Goal: Information Seeking & Learning: Learn about a topic

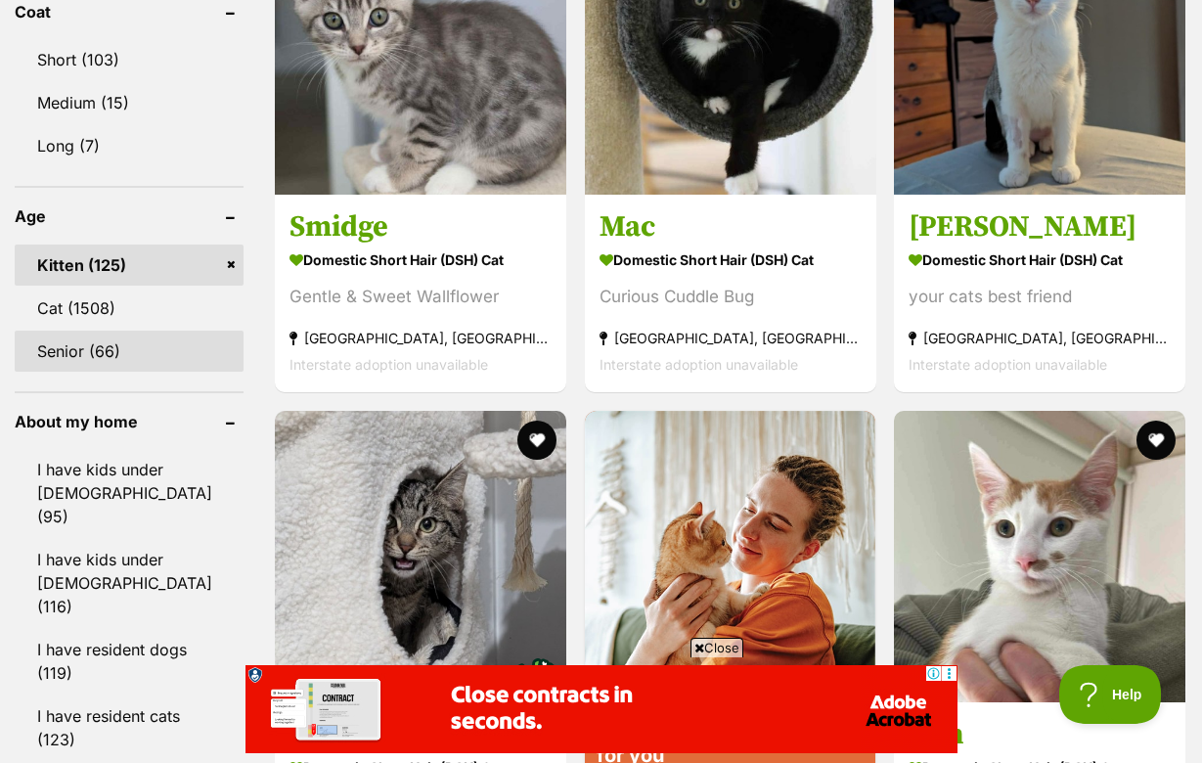
scroll to position [1978, 0]
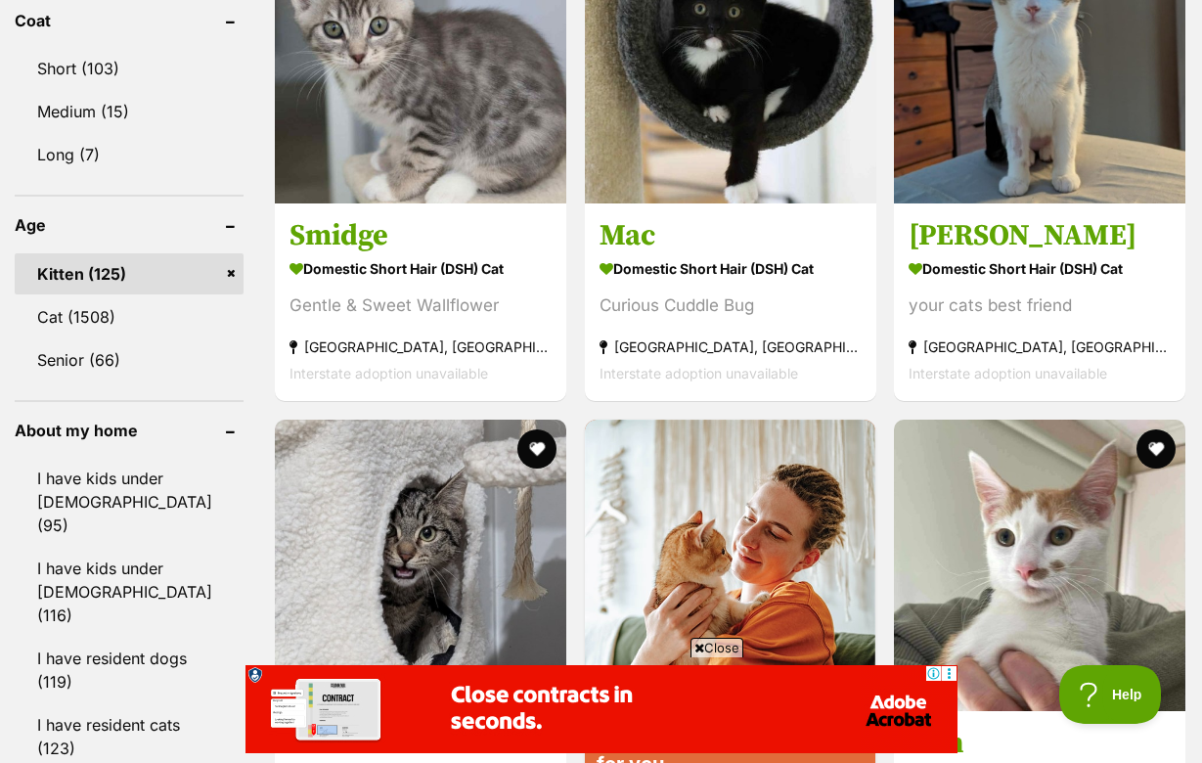
click at [103, 253] on link "Kitten (125)" at bounding box center [129, 273] width 229 height 41
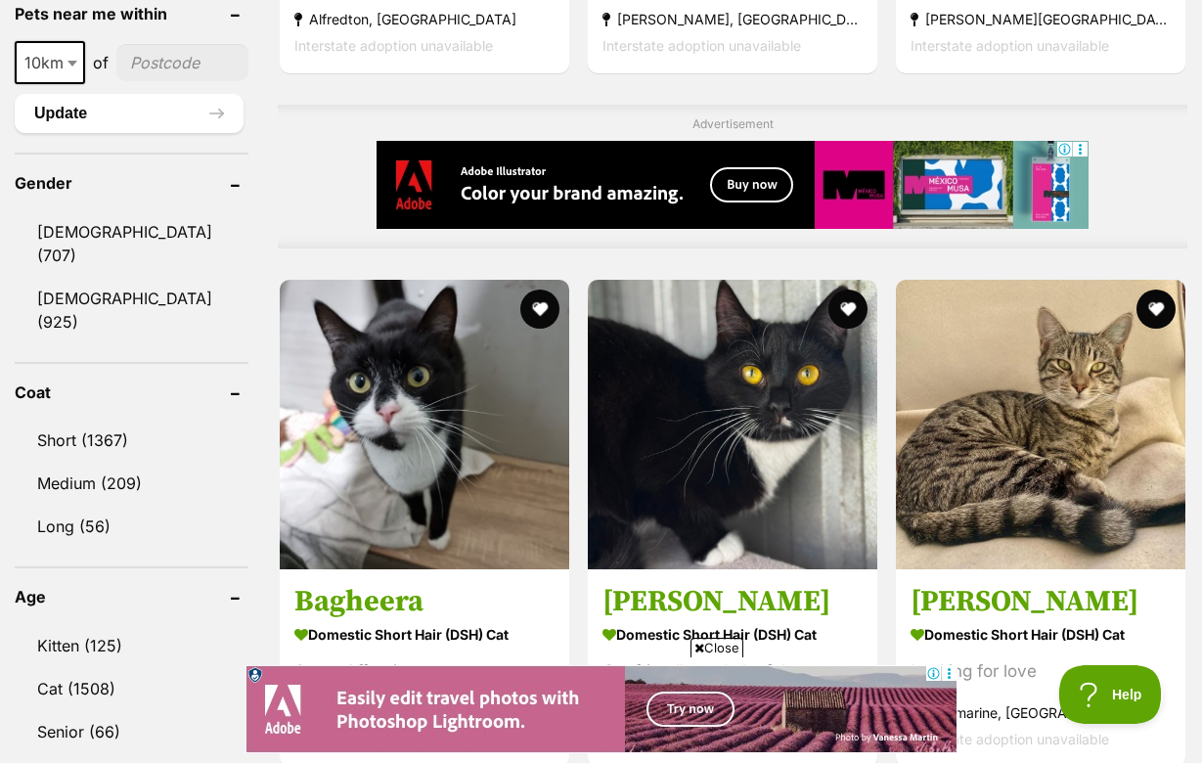
scroll to position [1608, 0]
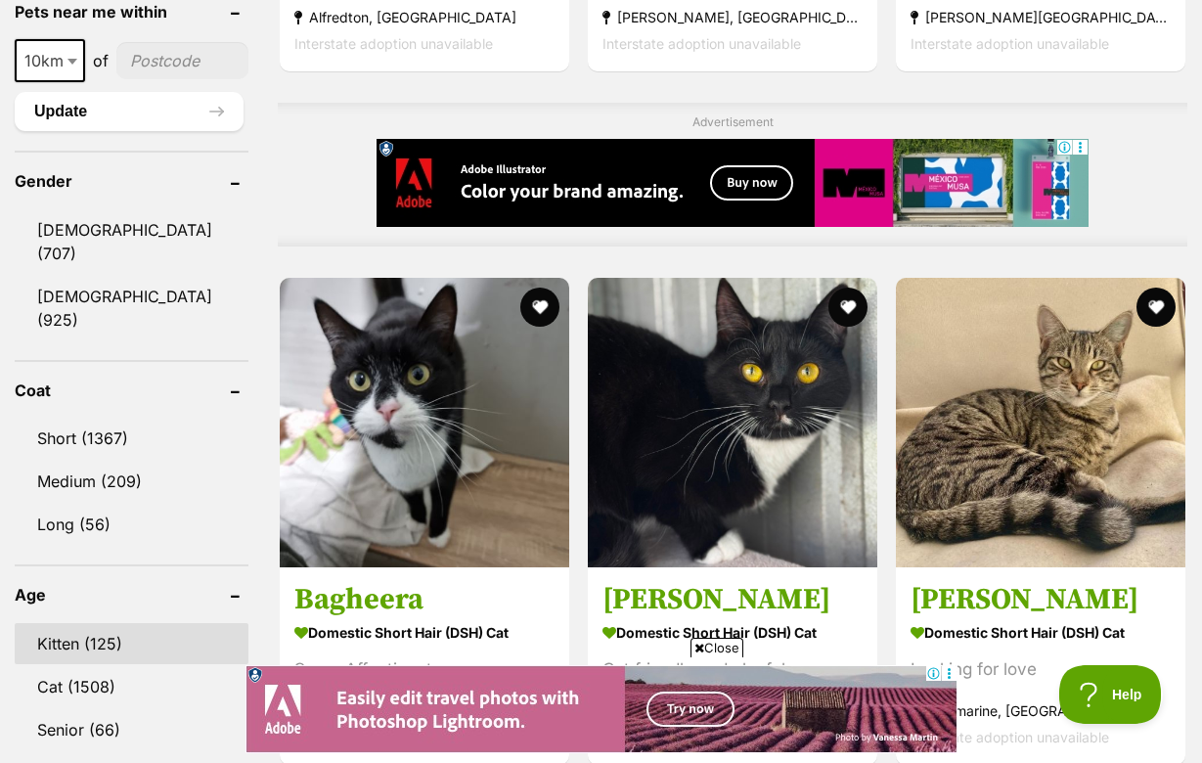
click at [82, 623] on link "Kitten (125)" at bounding box center [132, 643] width 234 height 41
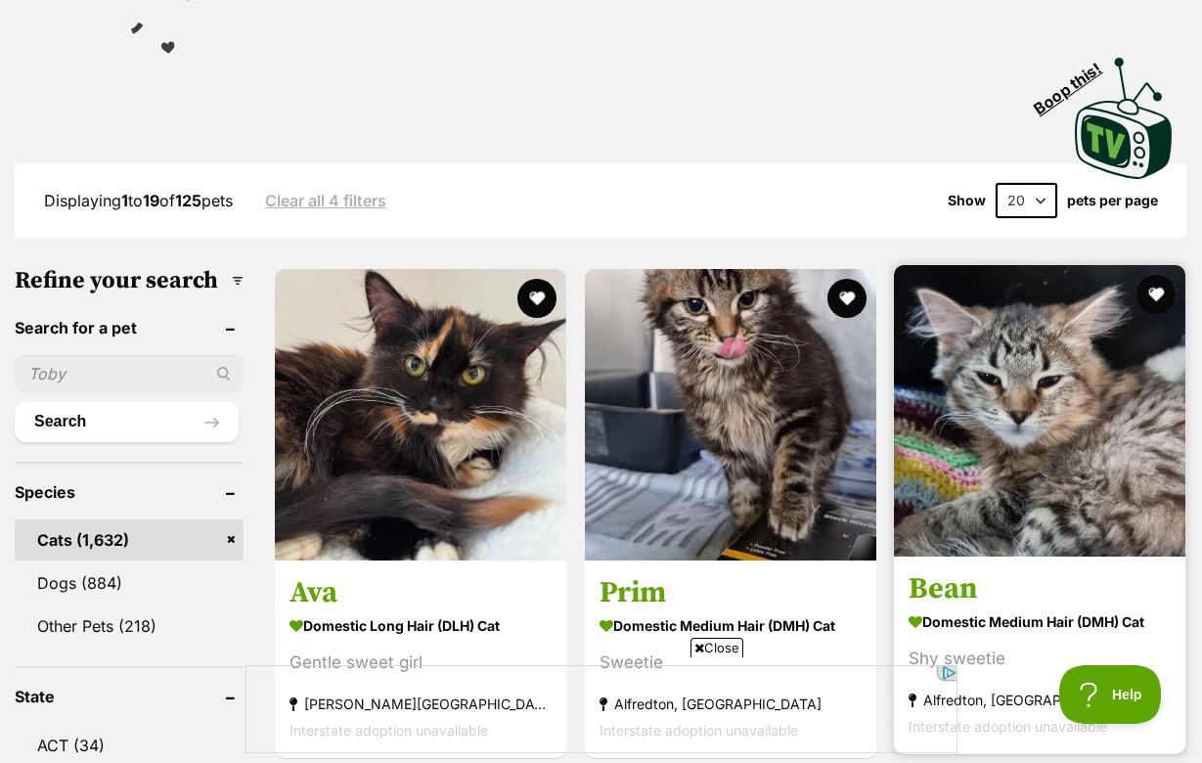
click at [947, 570] on h3 "Bean" at bounding box center [1040, 588] width 262 height 37
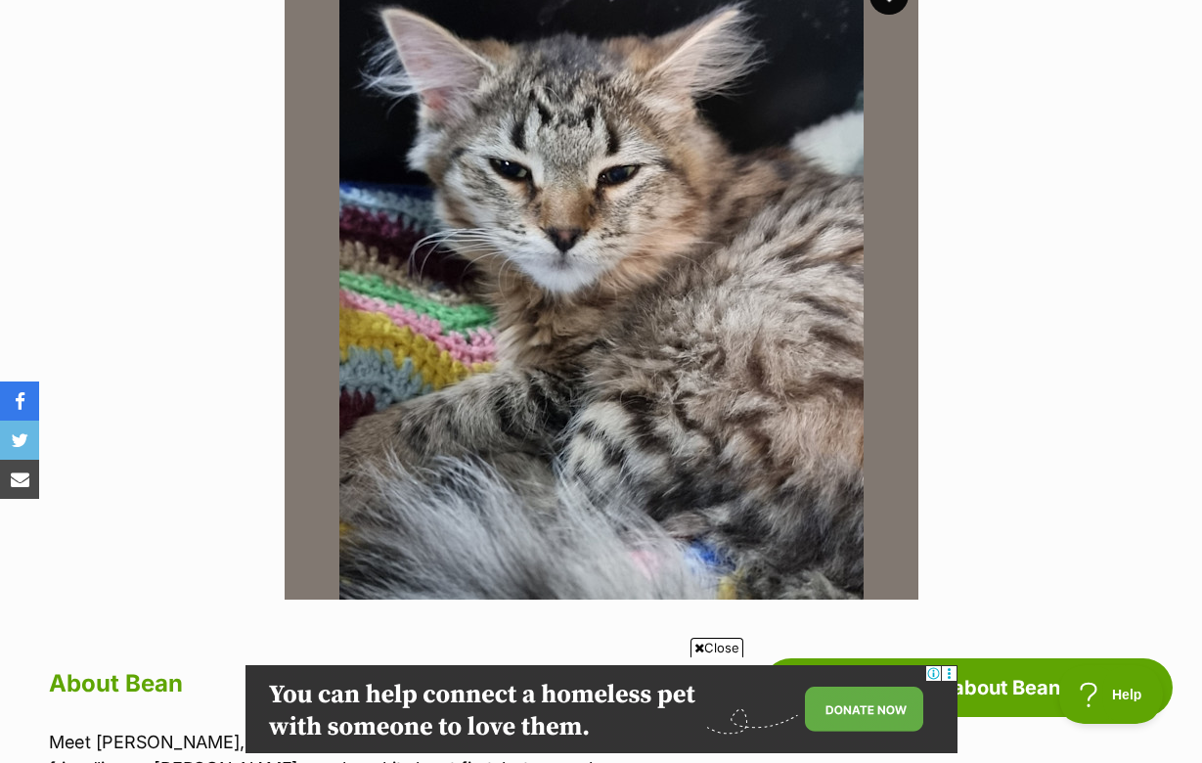
scroll to position [353, 0]
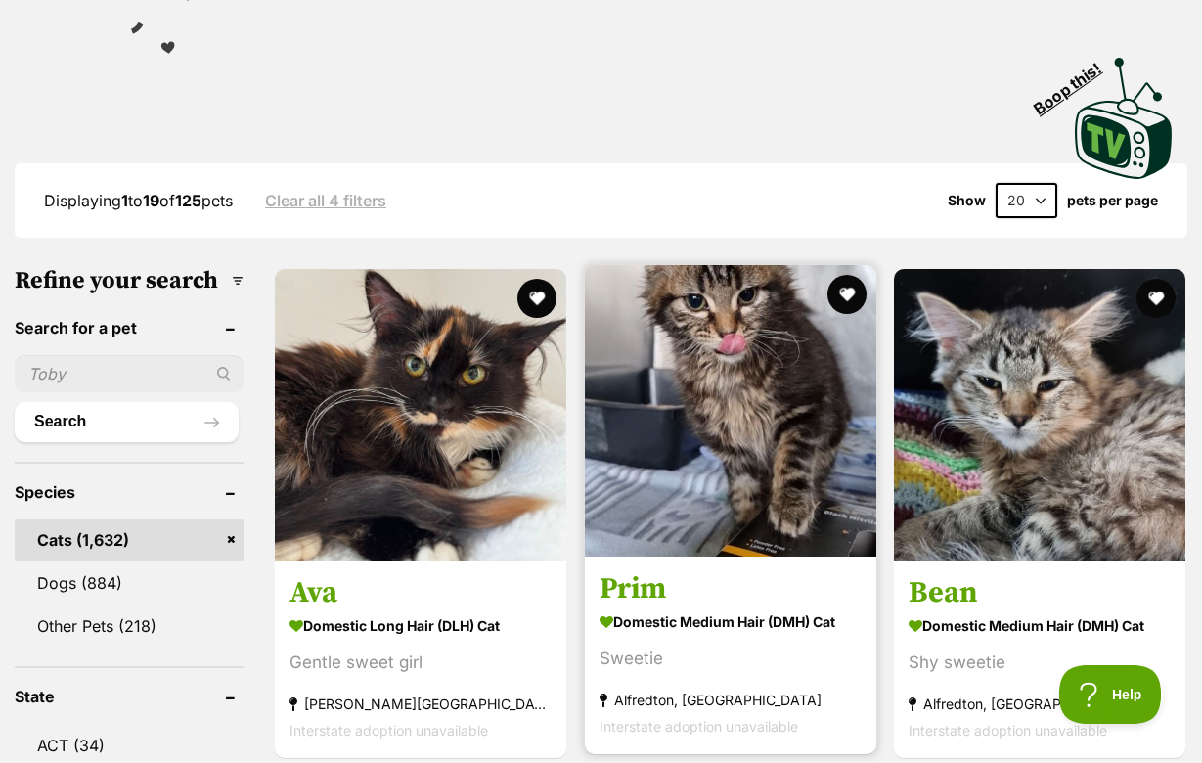
click at [651, 363] on img at bounding box center [730, 410] width 291 height 291
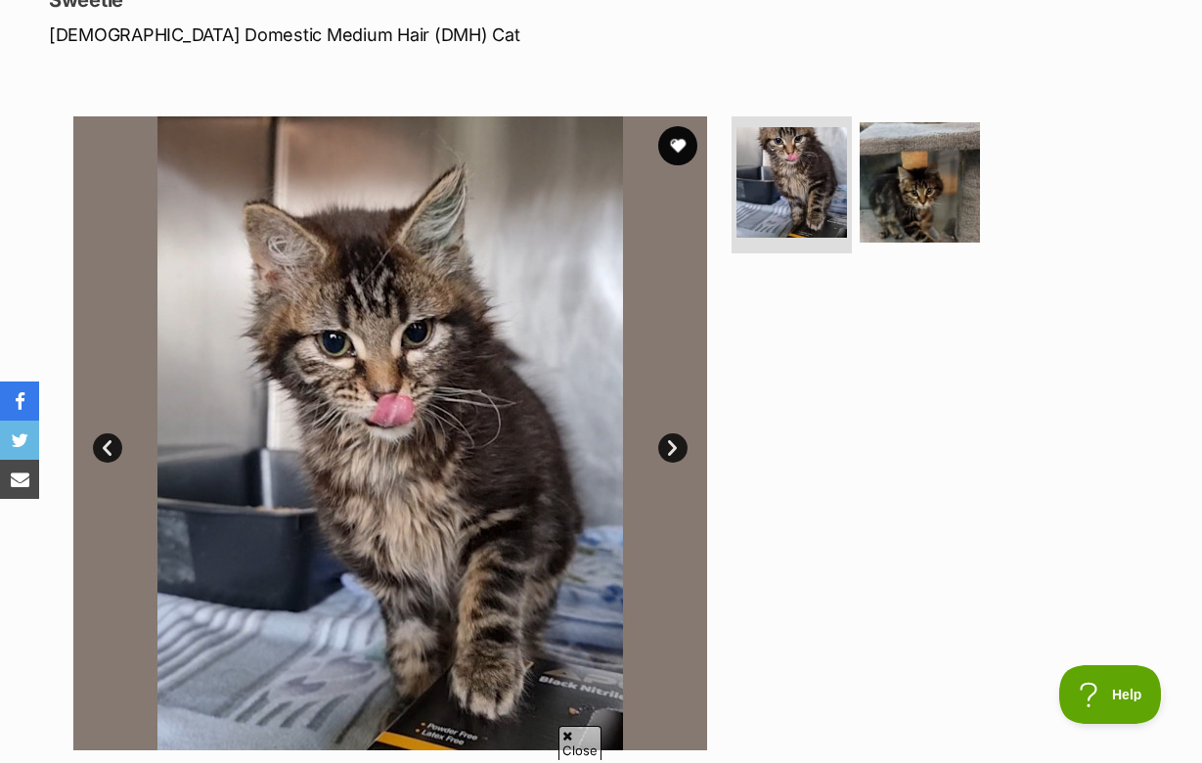
scroll to position [306, 0]
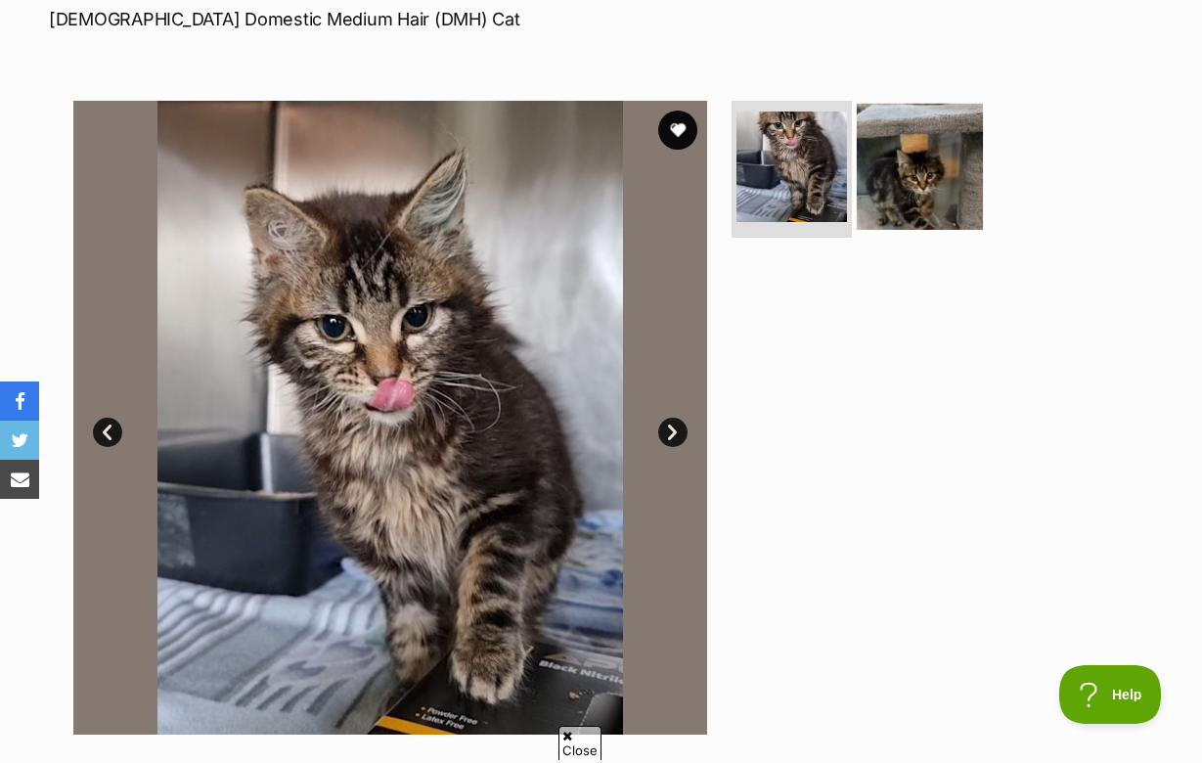
click at [915, 175] on img at bounding box center [920, 167] width 126 height 126
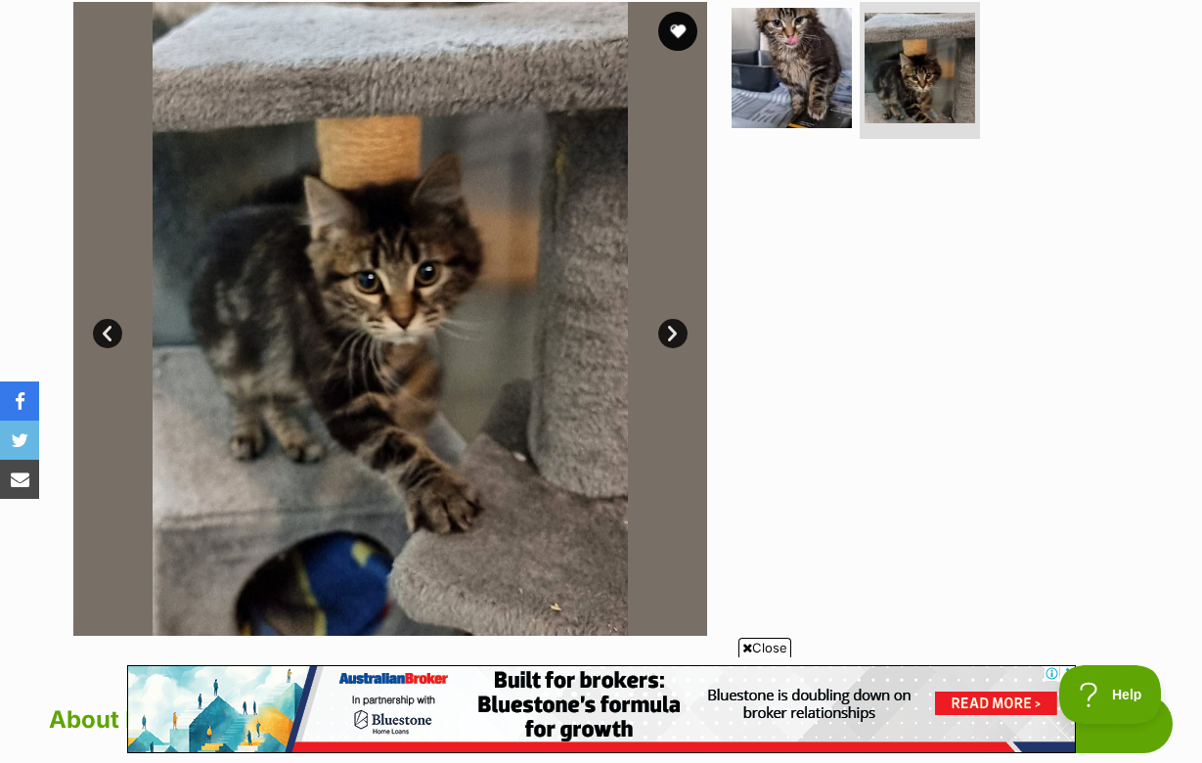
scroll to position [370, 0]
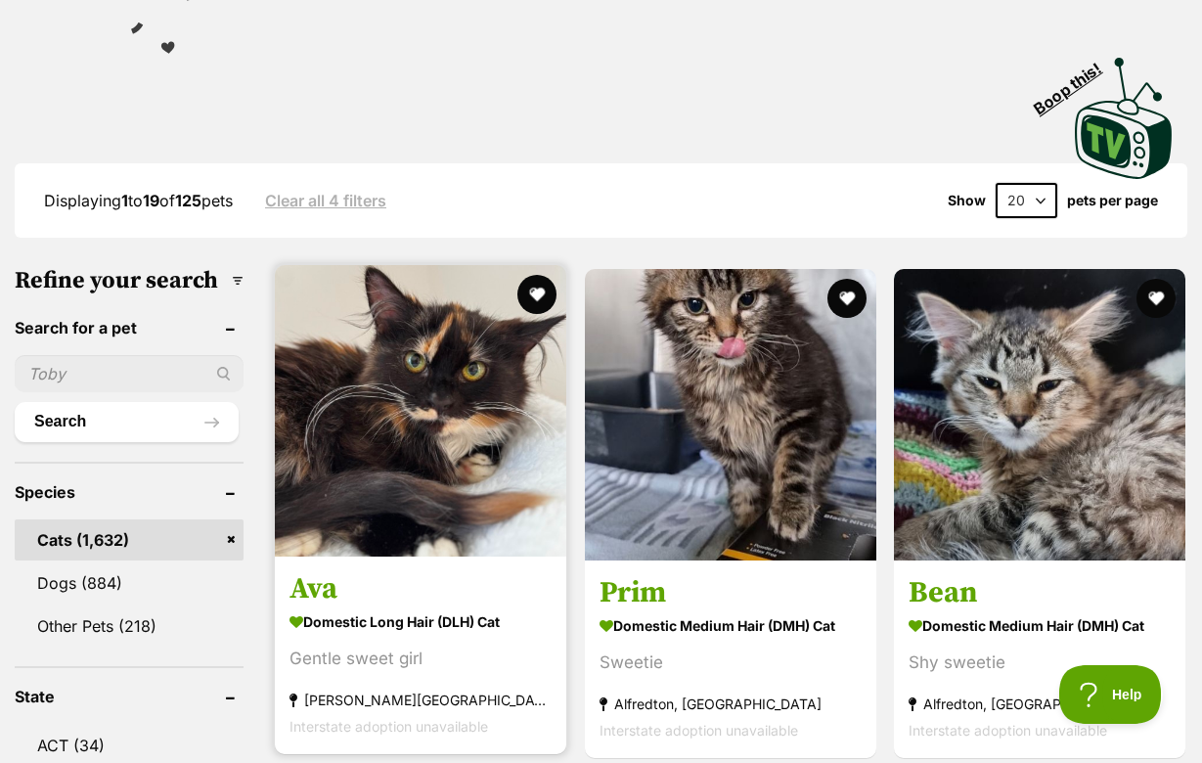
click at [417, 386] on img at bounding box center [420, 410] width 291 height 291
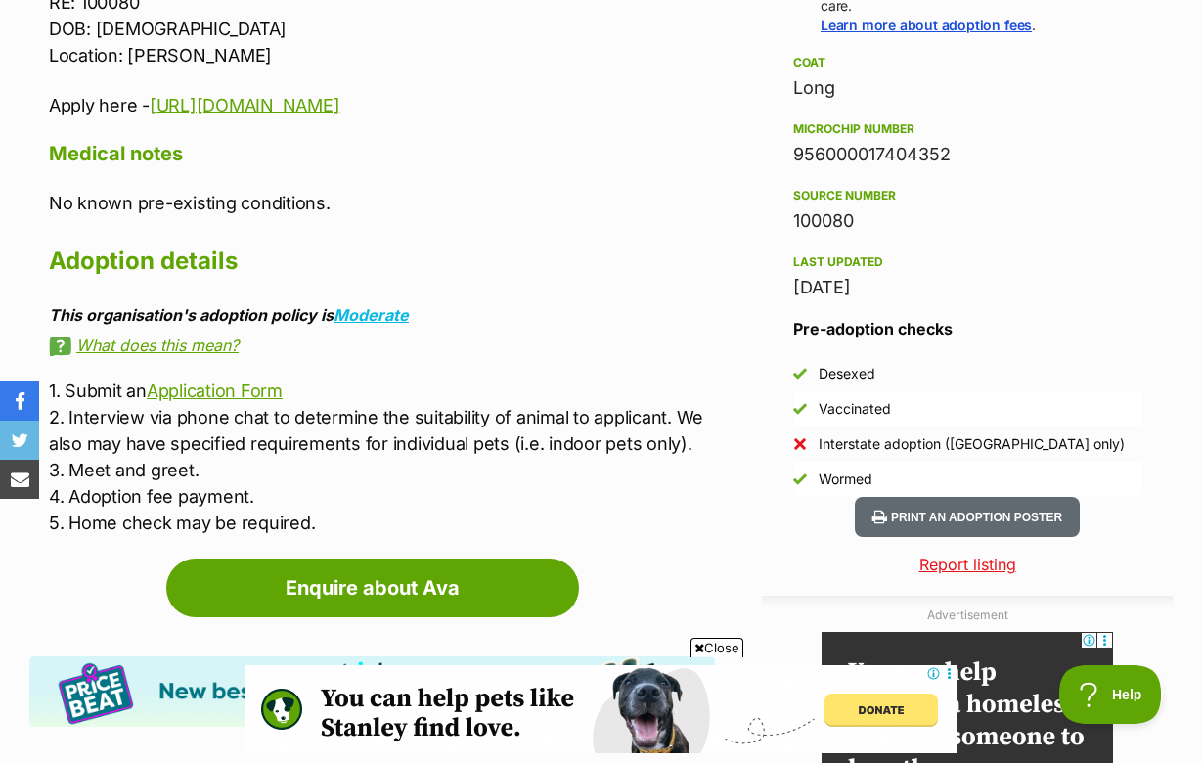
scroll to position [1464, 0]
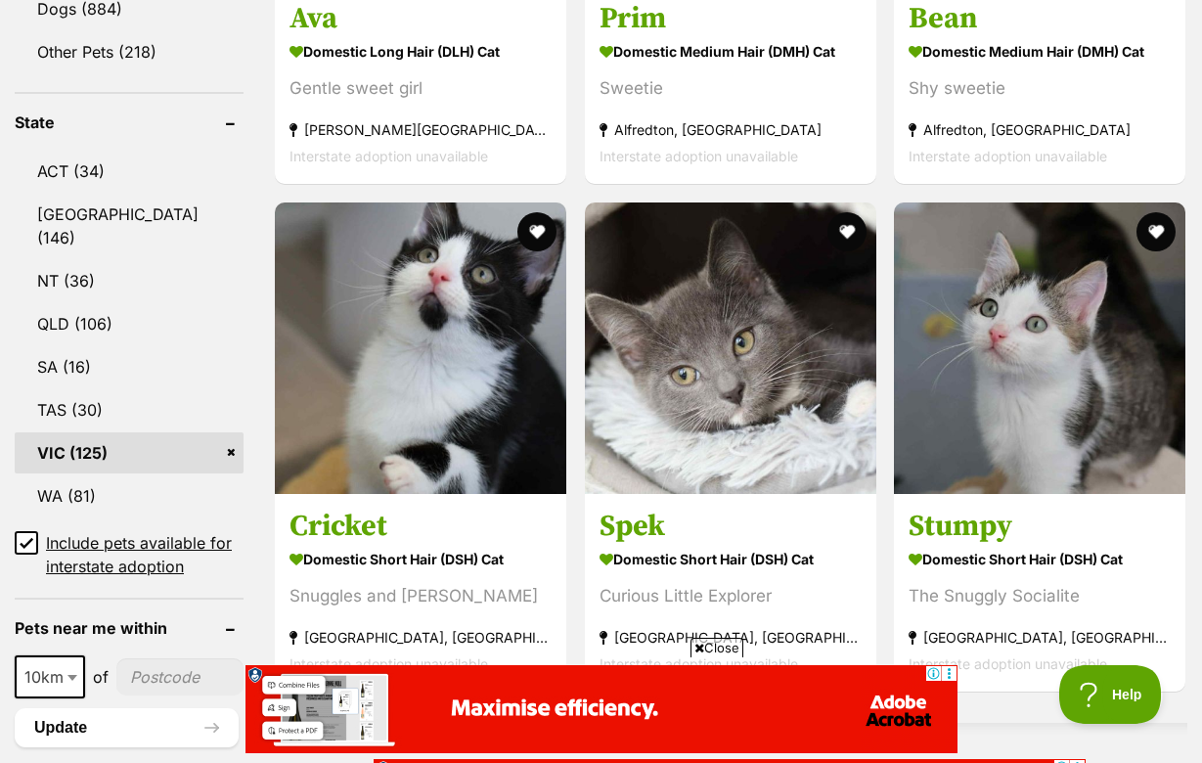
scroll to position [995, 0]
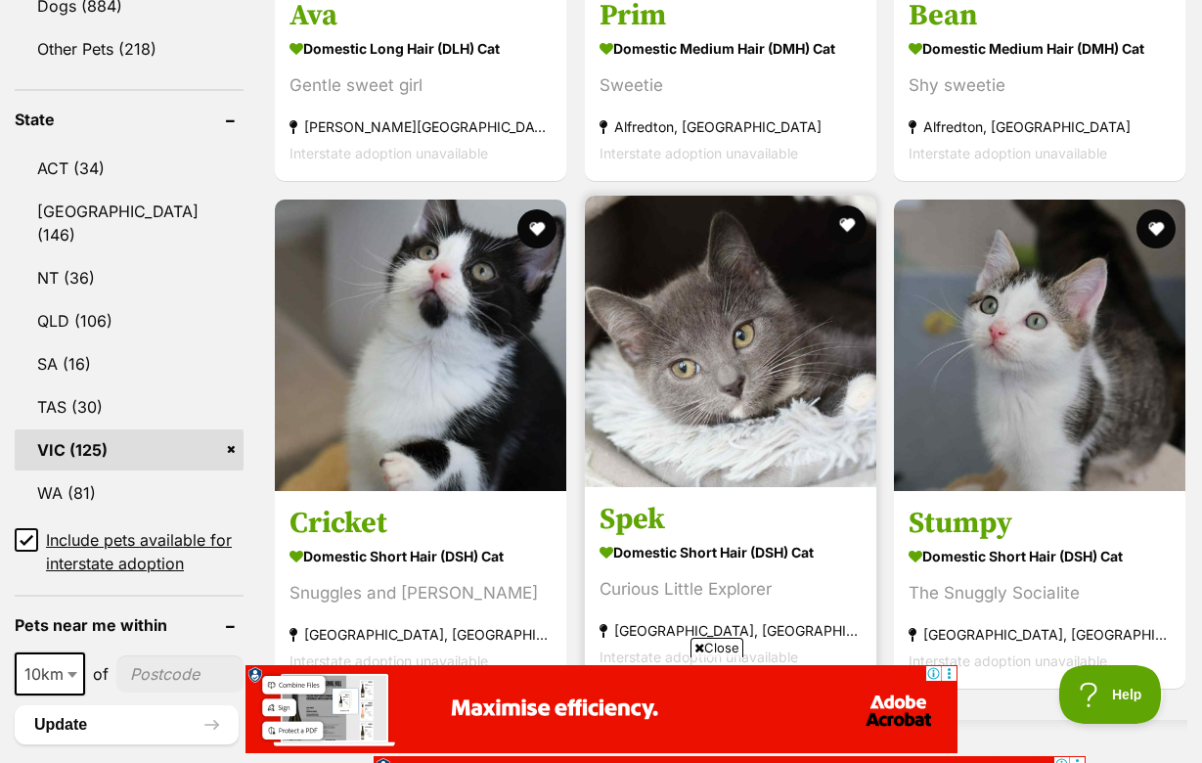
click at [607, 501] on h3 "Spek" at bounding box center [731, 519] width 262 height 37
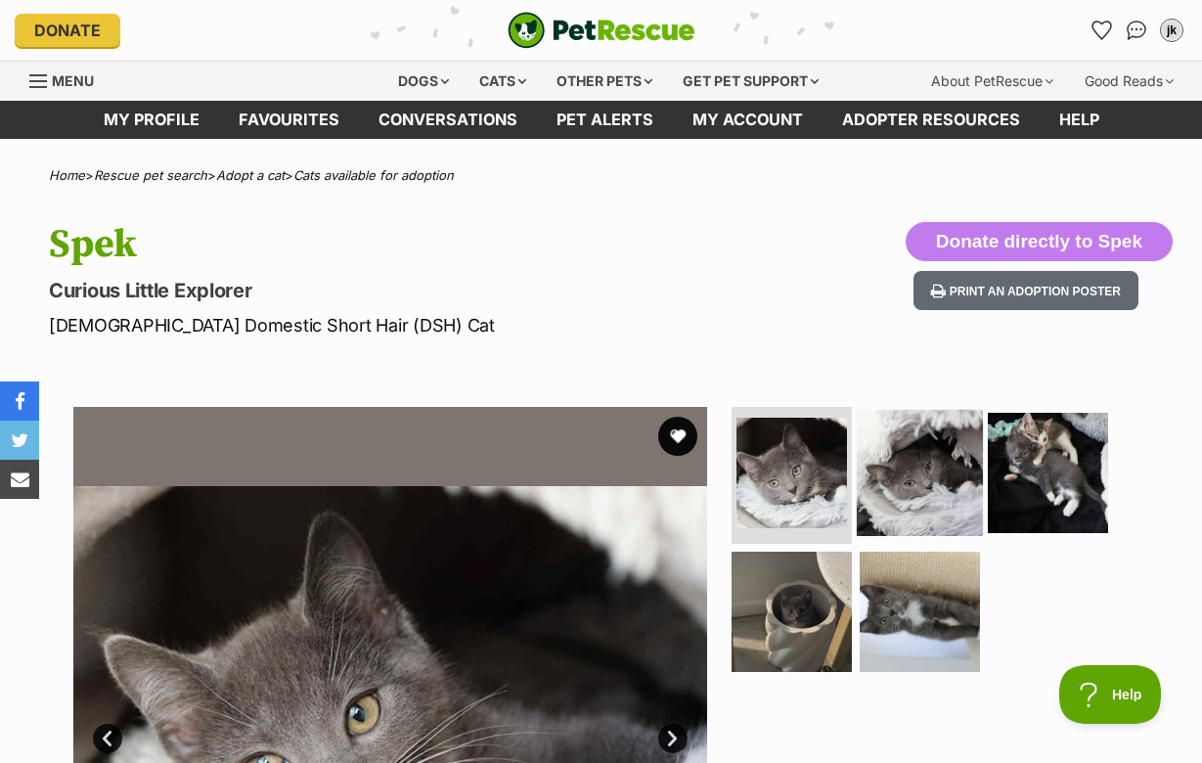
click at [935, 479] on img at bounding box center [920, 473] width 126 height 126
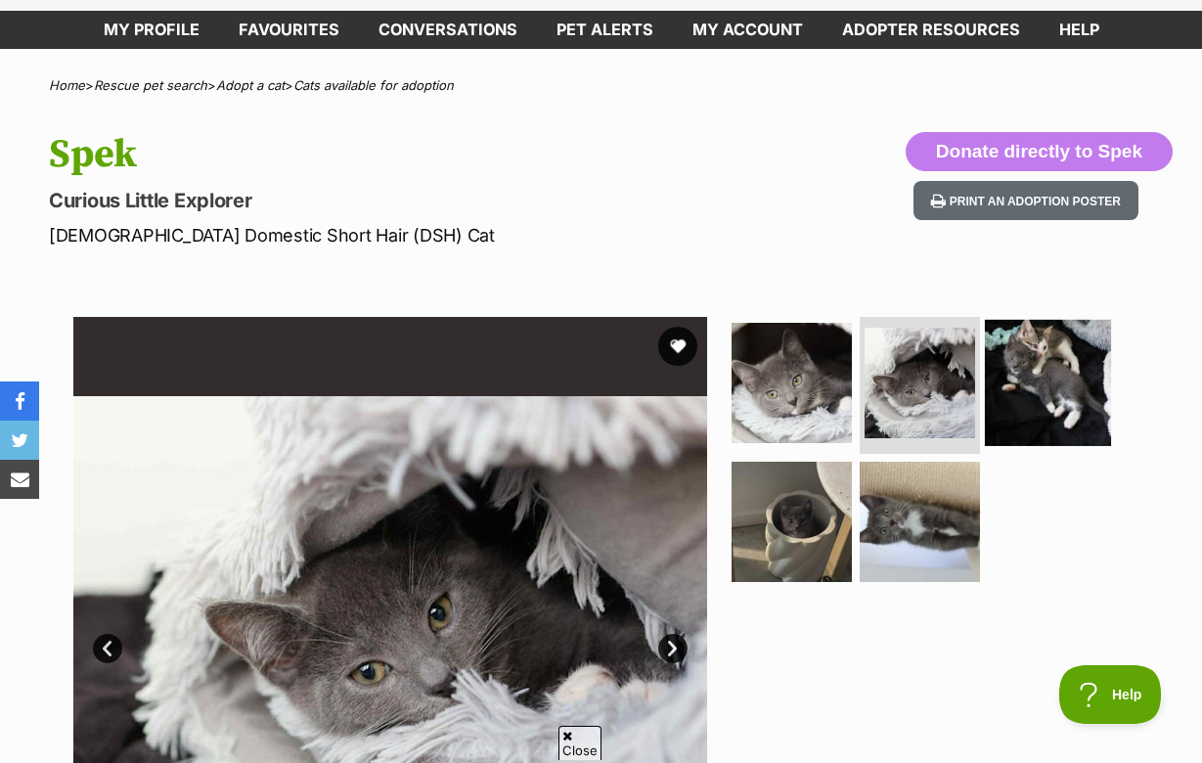
click at [1086, 390] on img at bounding box center [1048, 383] width 126 height 126
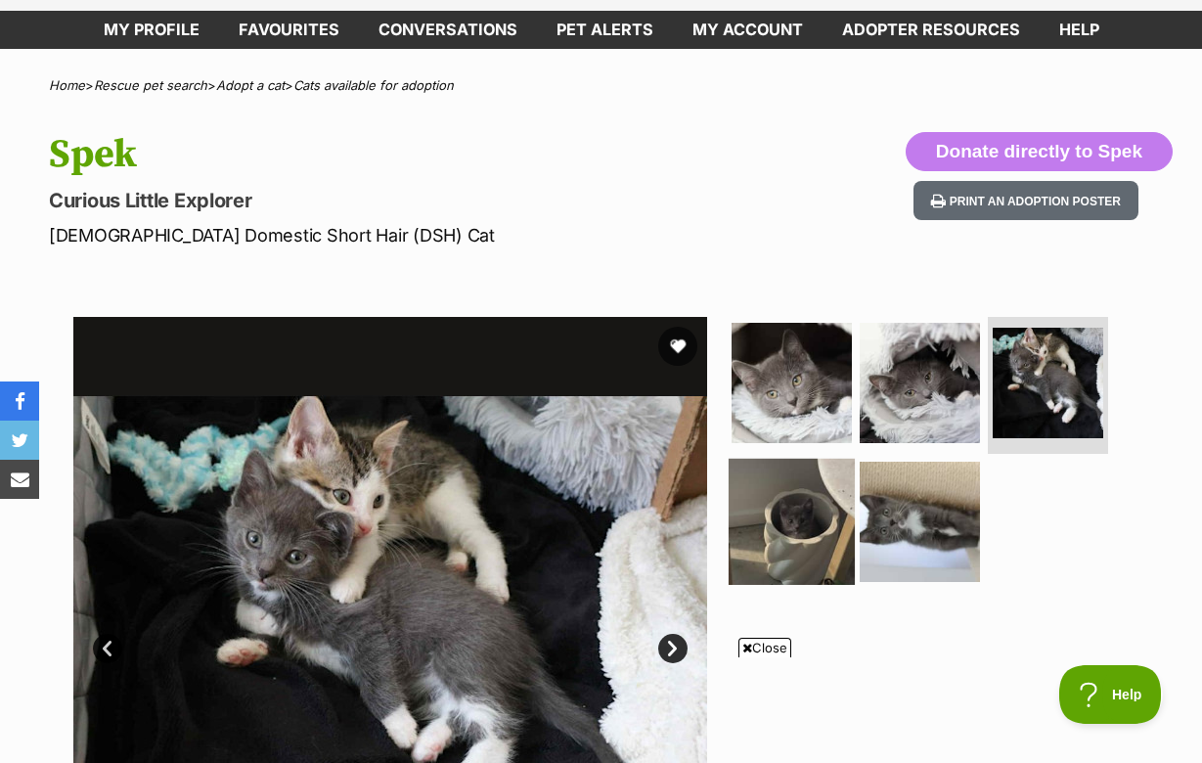
click at [753, 525] on img at bounding box center [792, 521] width 126 height 126
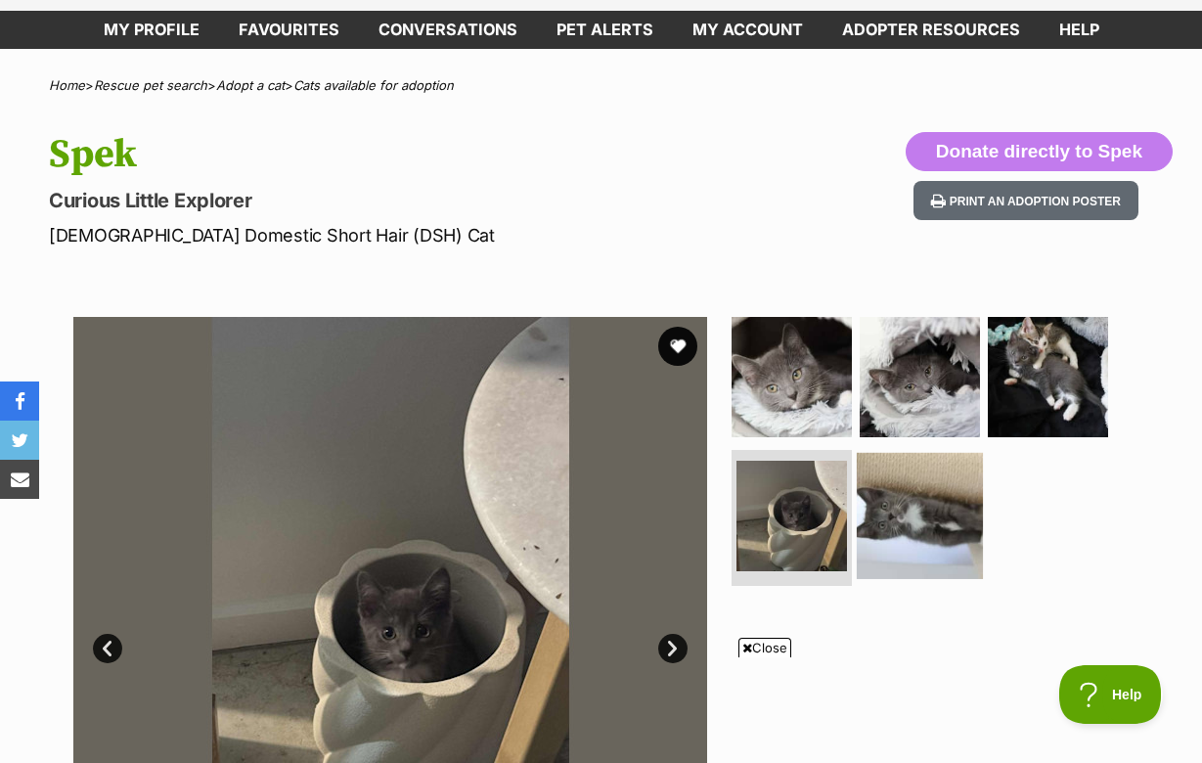
click at [926, 527] on img at bounding box center [920, 515] width 126 height 126
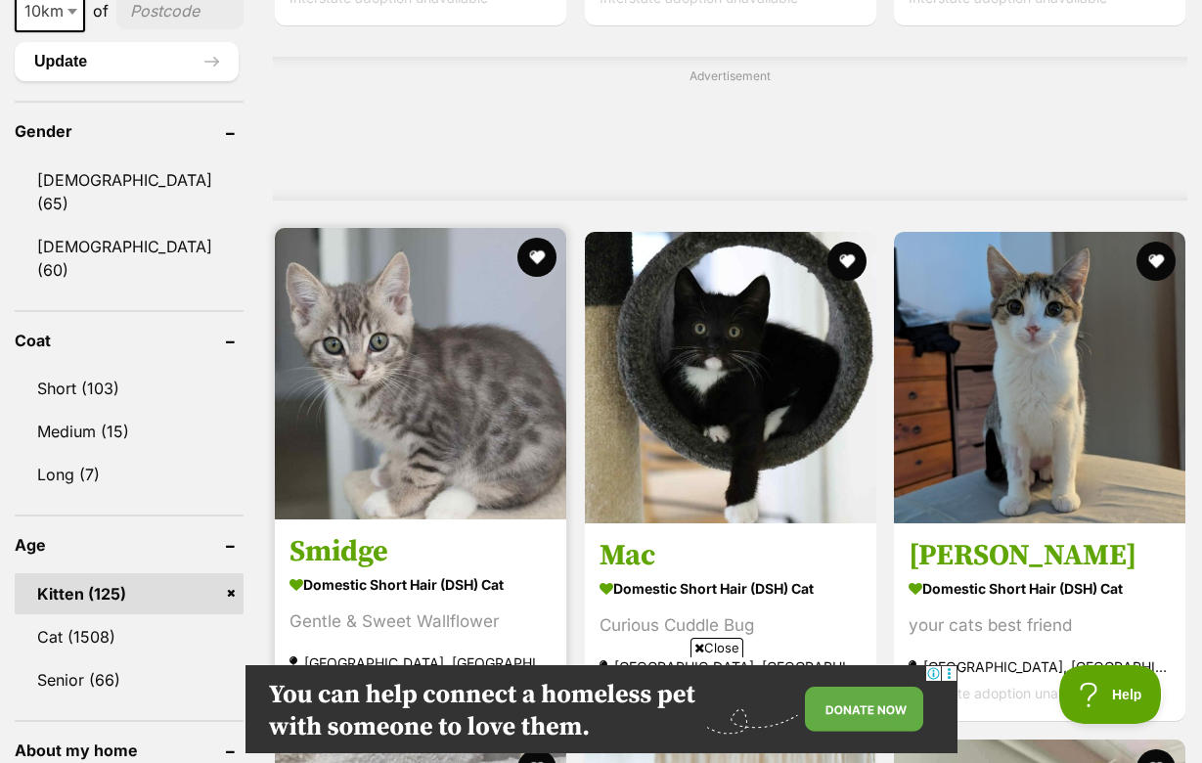
click at [294, 552] on h3 "Smidge" at bounding box center [420, 551] width 262 height 37
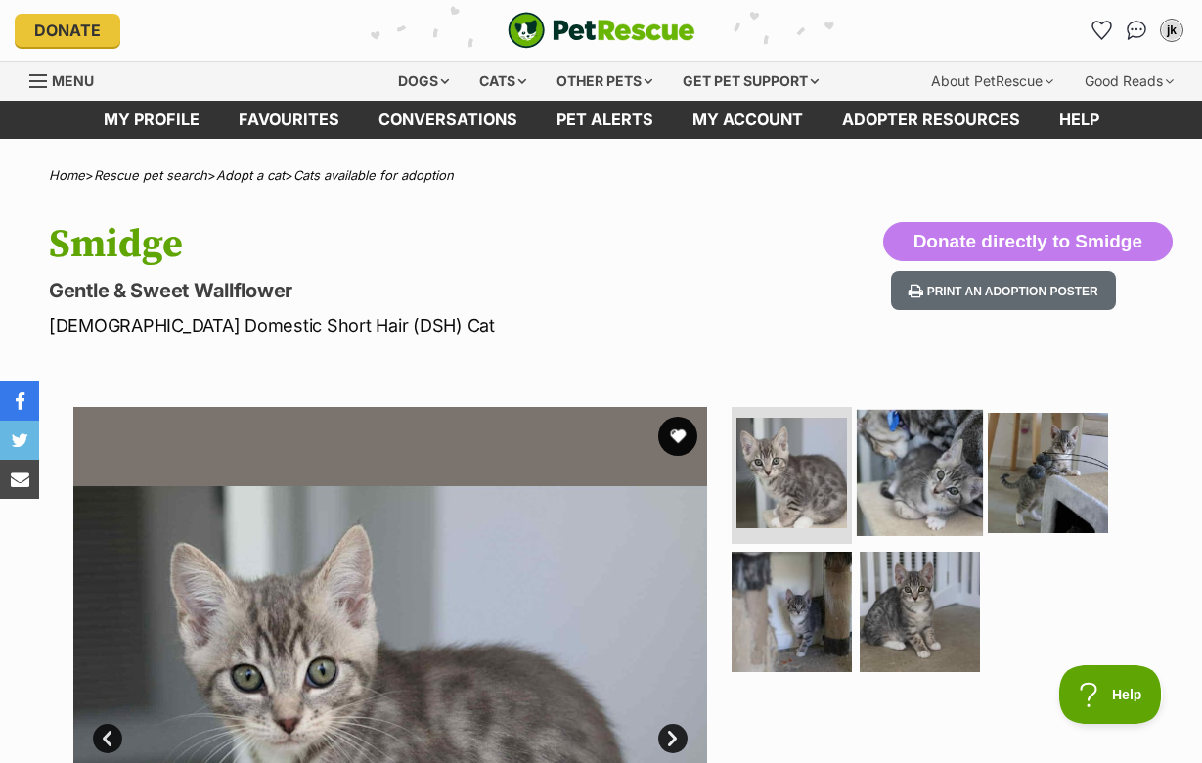
click at [924, 495] on img at bounding box center [920, 473] width 126 height 126
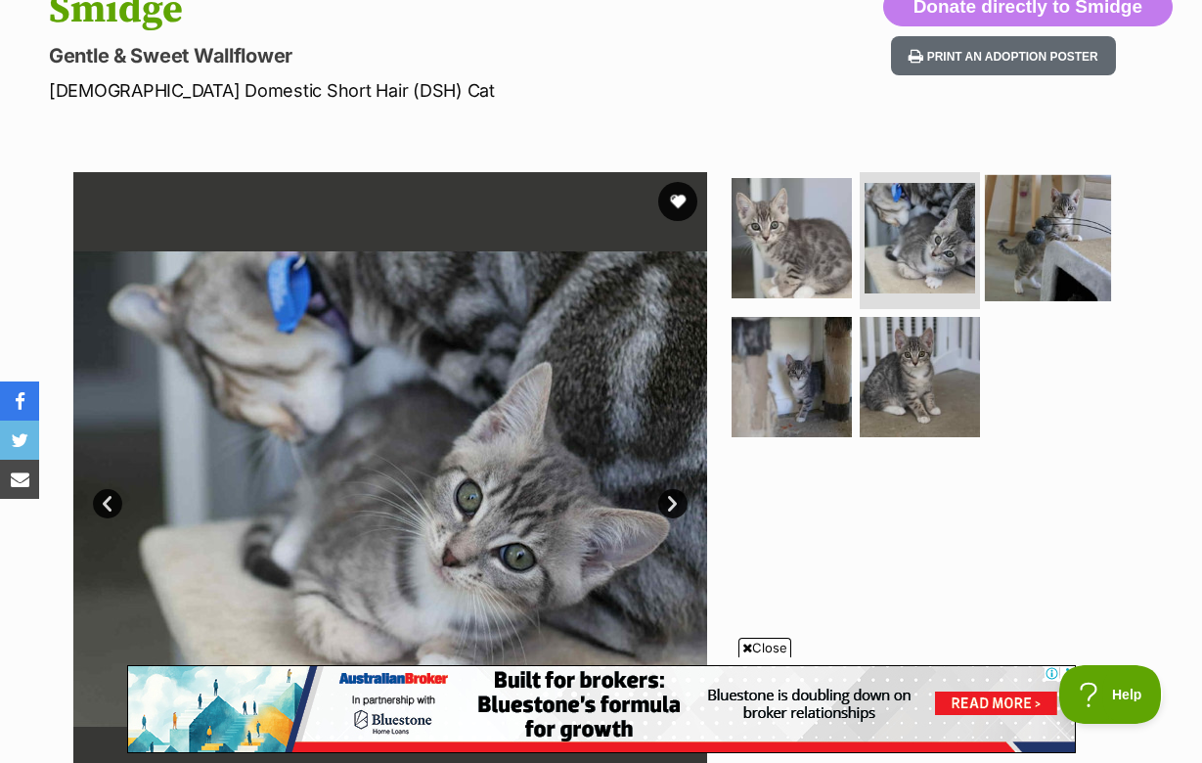
click at [1052, 247] on img at bounding box center [1048, 238] width 126 height 126
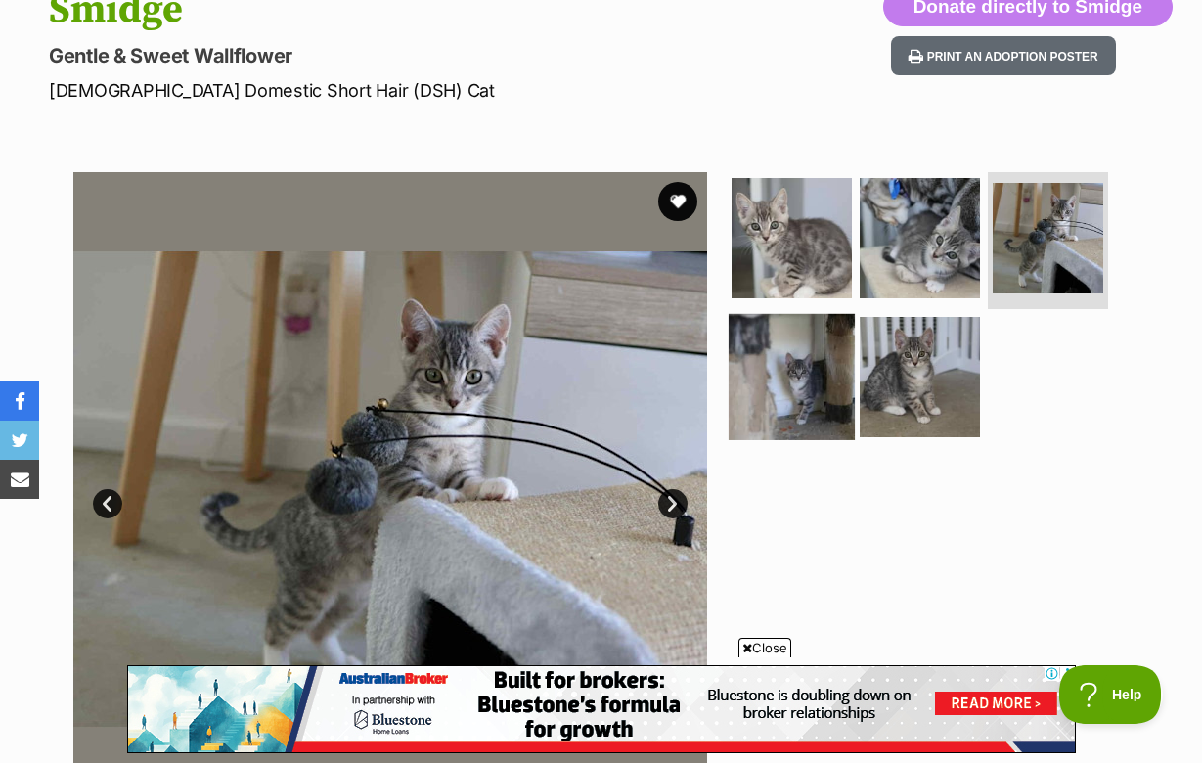
click at [804, 364] on img at bounding box center [792, 376] width 126 height 126
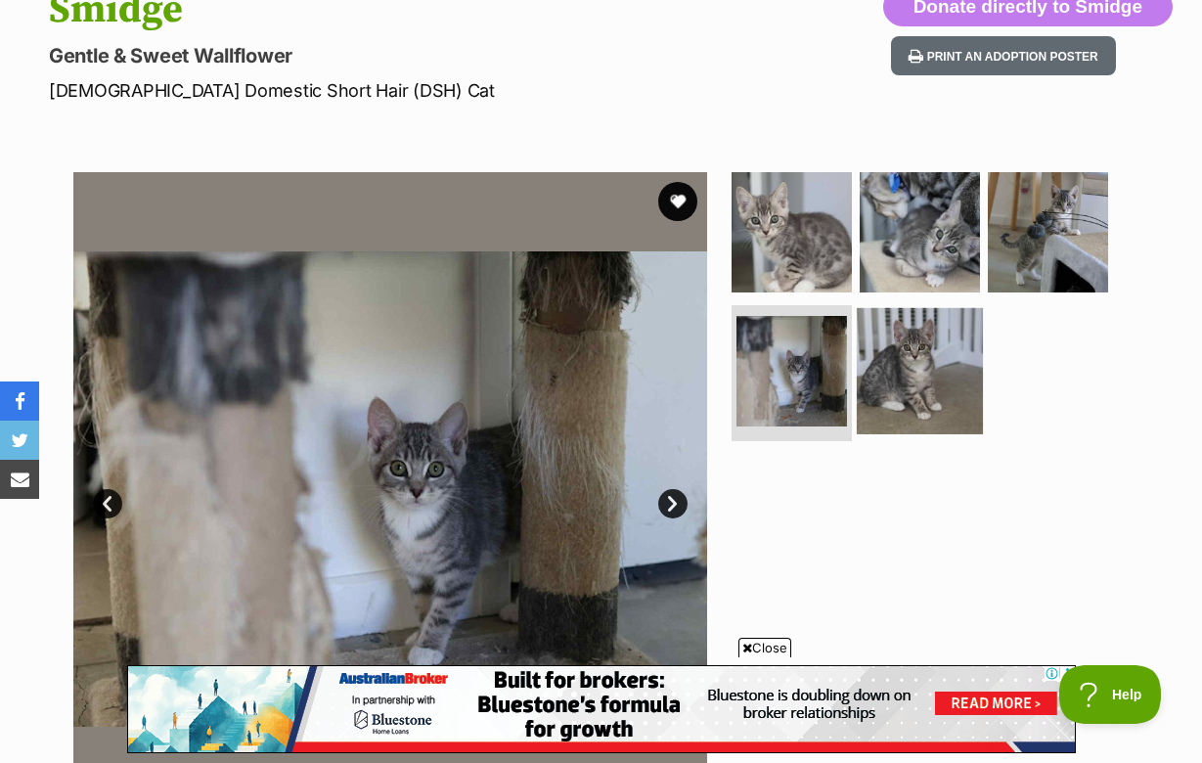
click at [909, 392] on img at bounding box center [920, 370] width 126 height 126
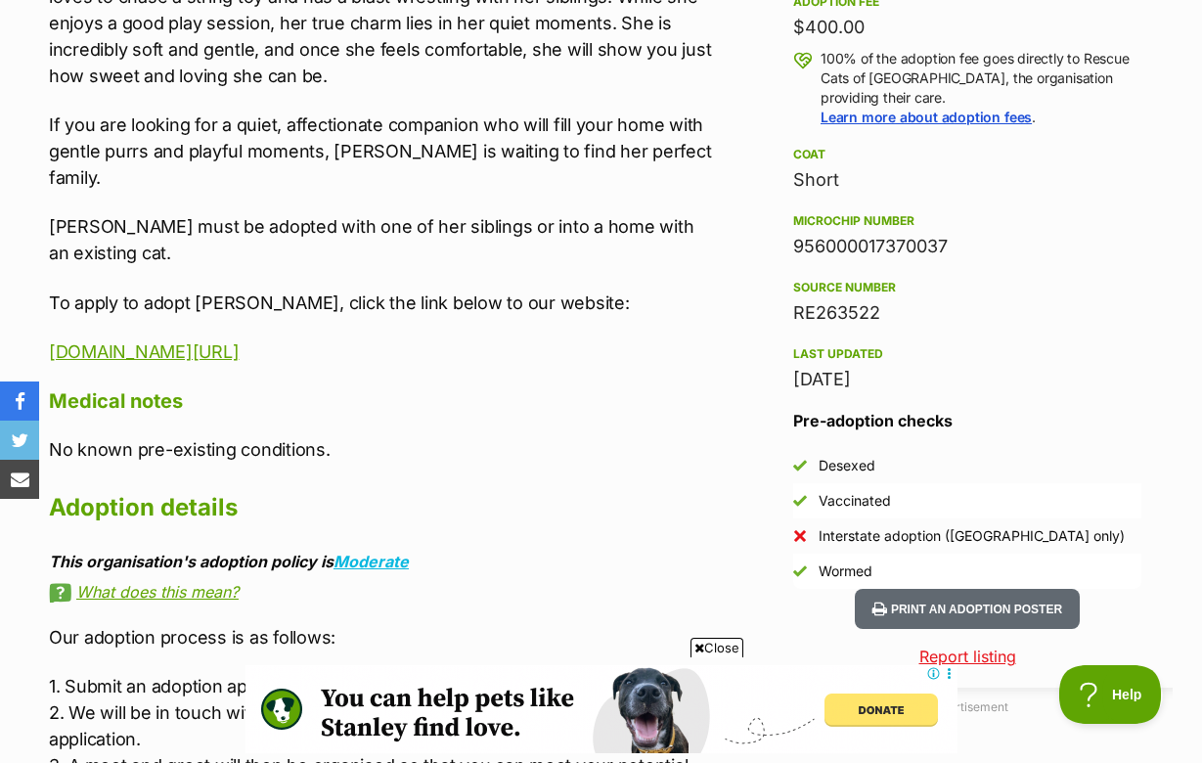
scroll to position [1450, 0]
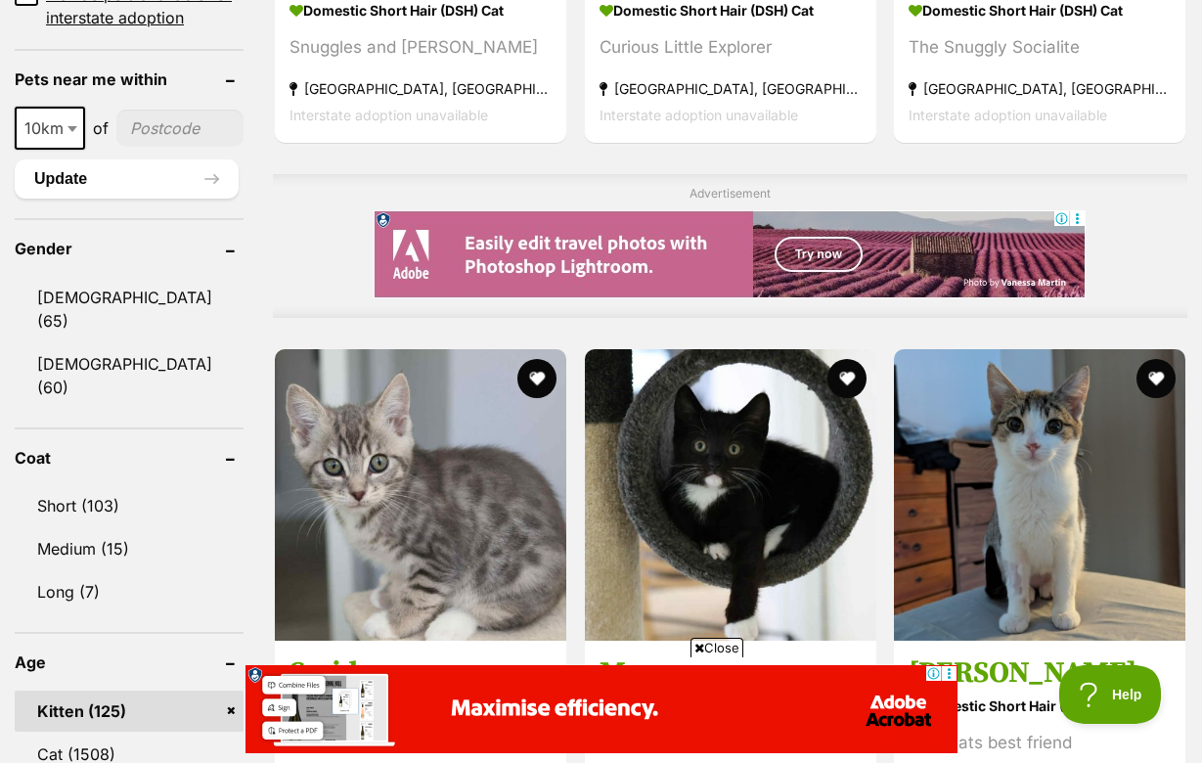
click at [725, 650] on span "Close" at bounding box center [716, 648] width 53 height 20
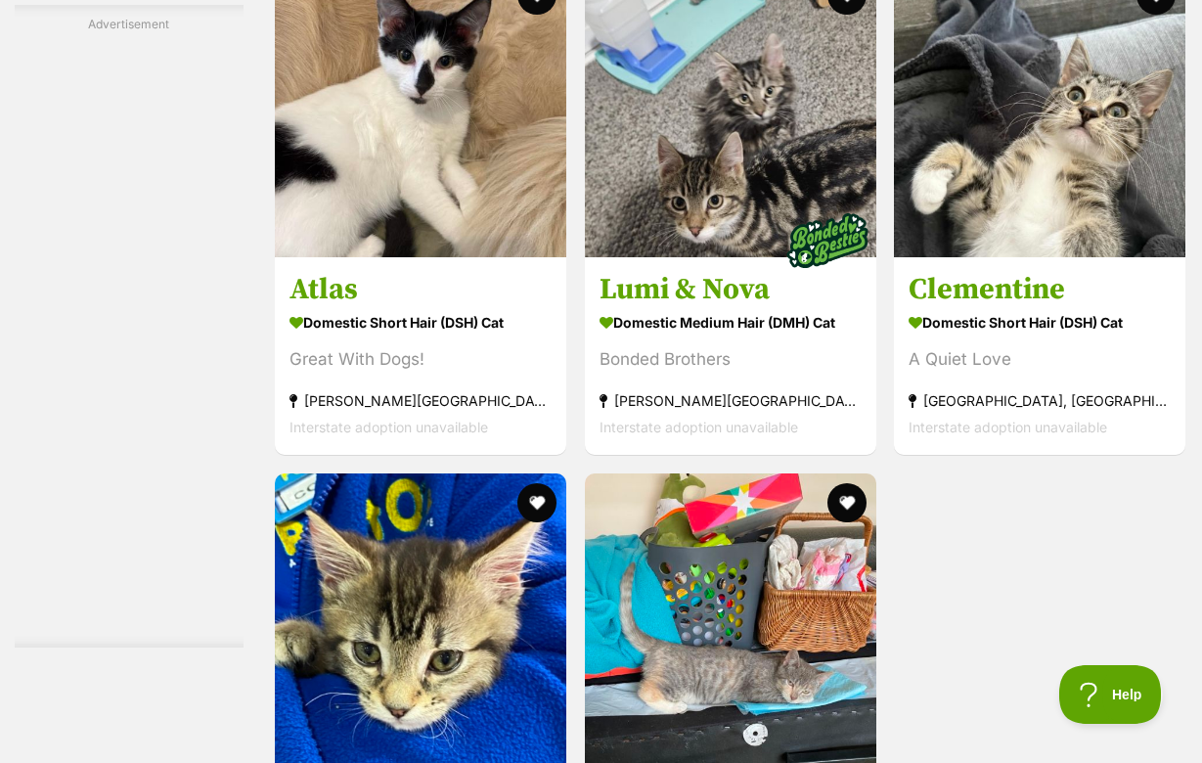
scroll to position [3500, 0]
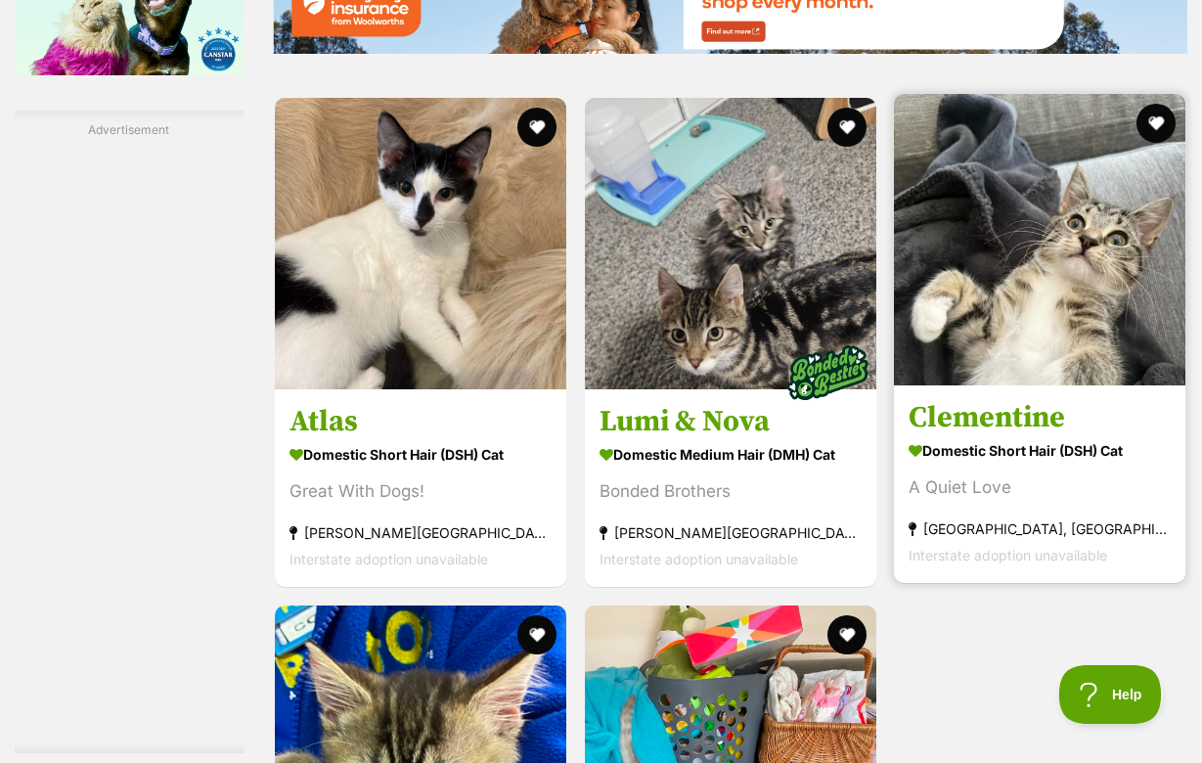
click at [1000, 453] on link "Clementine Domestic Short Hair (DSH) Cat A Quiet Love Greensborough, VIC Inters…" at bounding box center [1039, 483] width 291 height 199
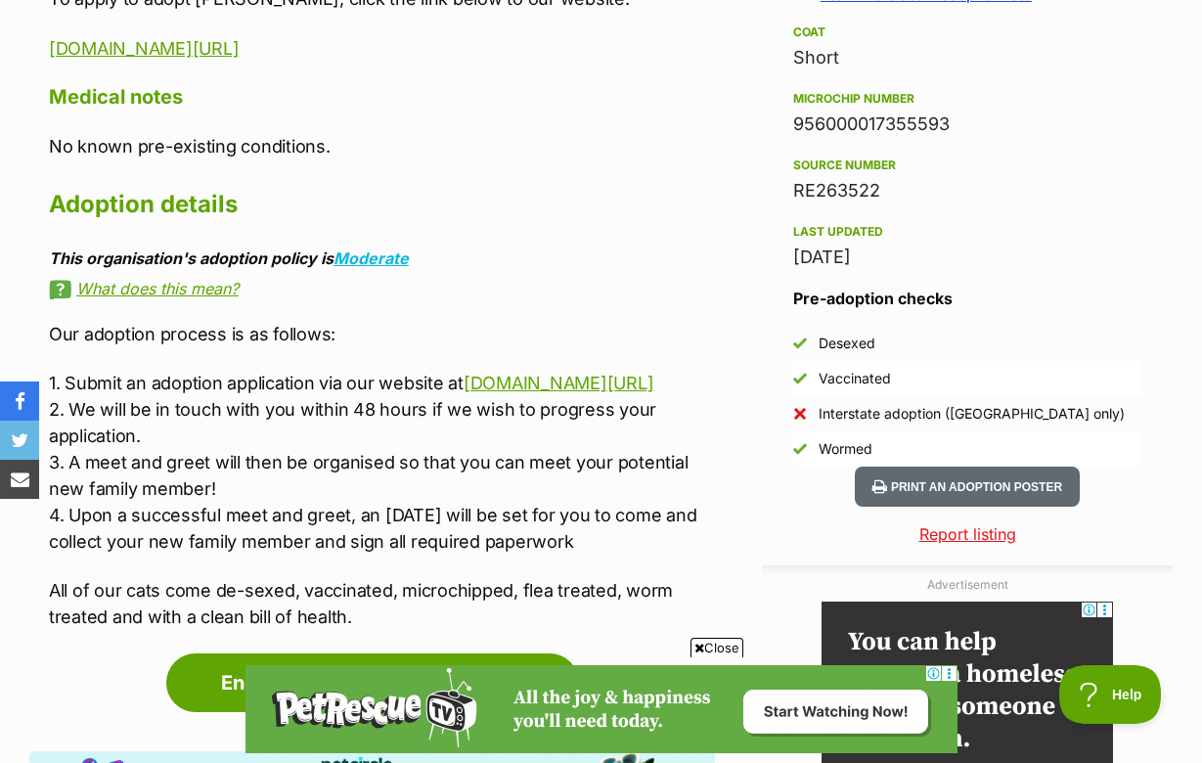
scroll to position [1567, 0]
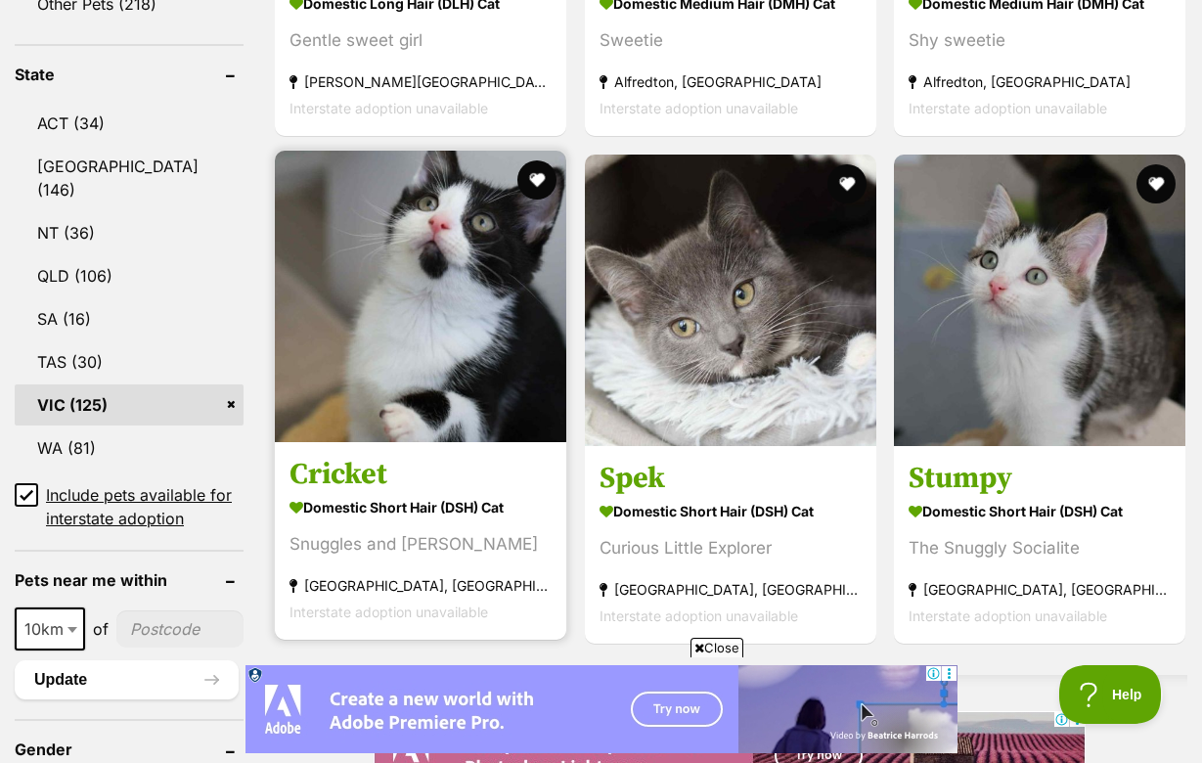
scroll to position [1071, 0]
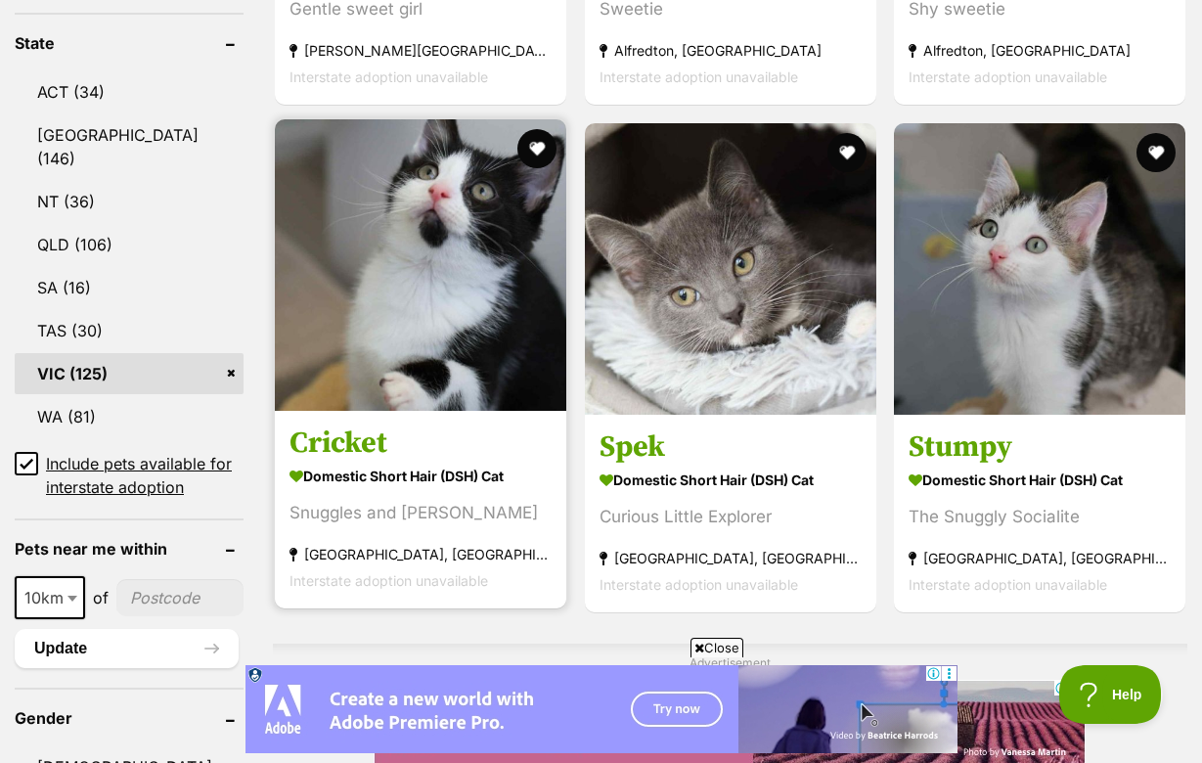
click at [470, 349] on img at bounding box center [420, 264] width 291 height 291
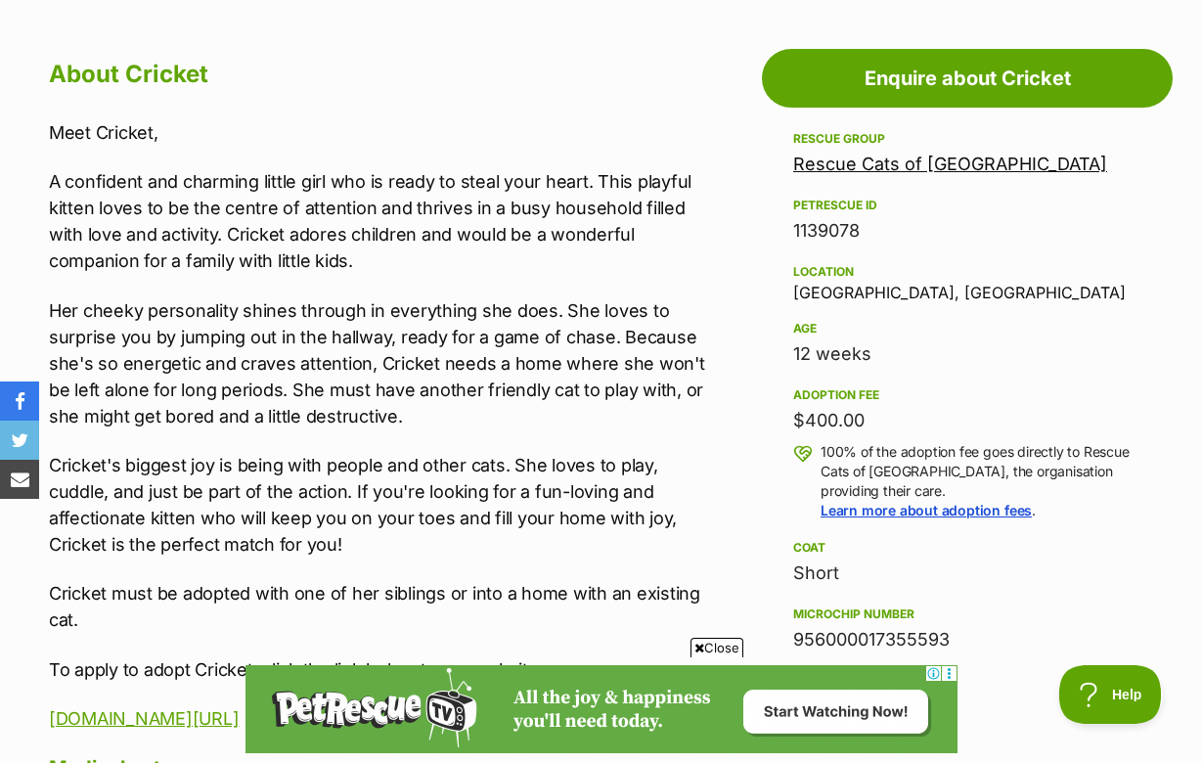
scroll to position [1053, 0]
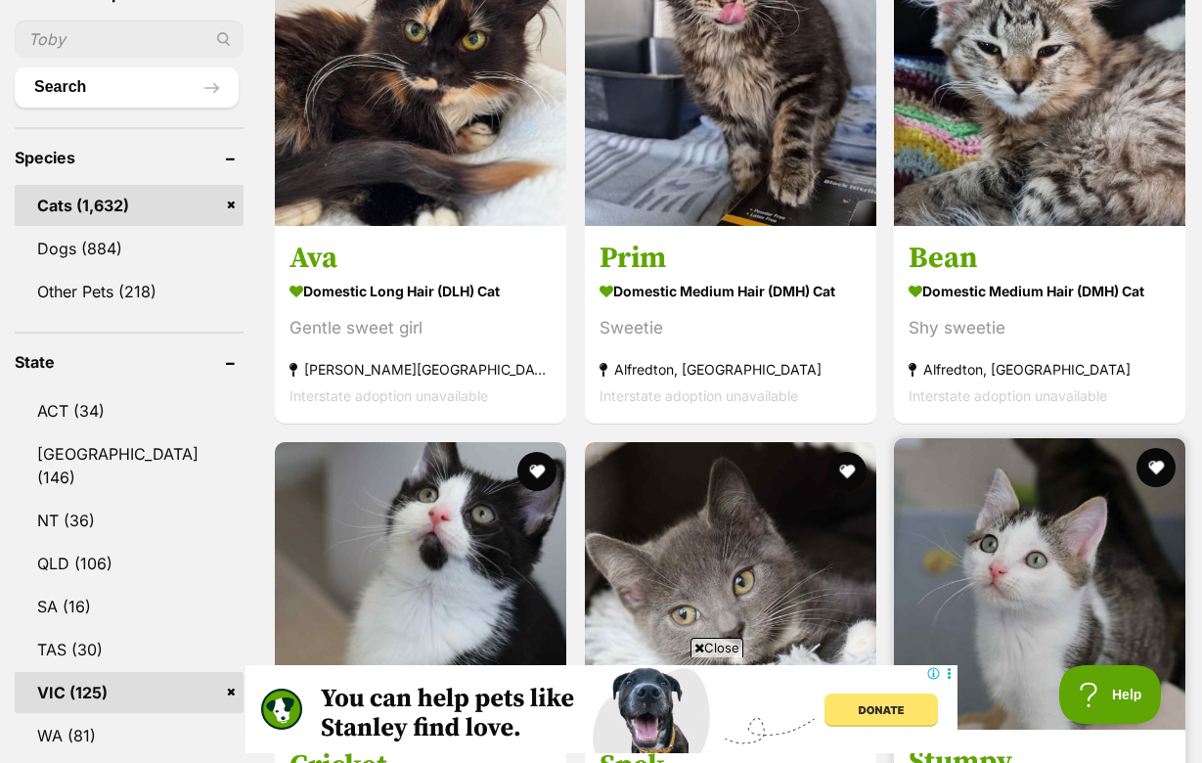
scroll to position [695, 0]
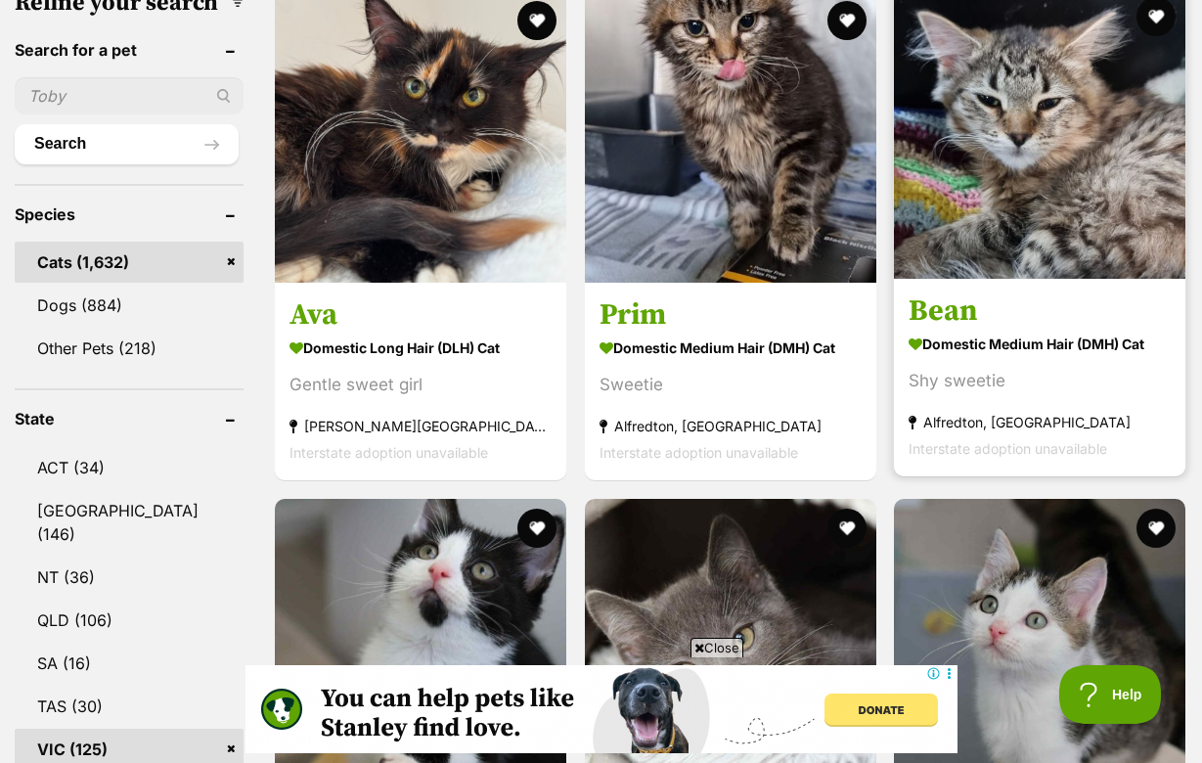
click at [1011, 330] on strong "Domestic Medium Hair (DMH) Cat" at bounding box center [1040, 344] width 262 height 28
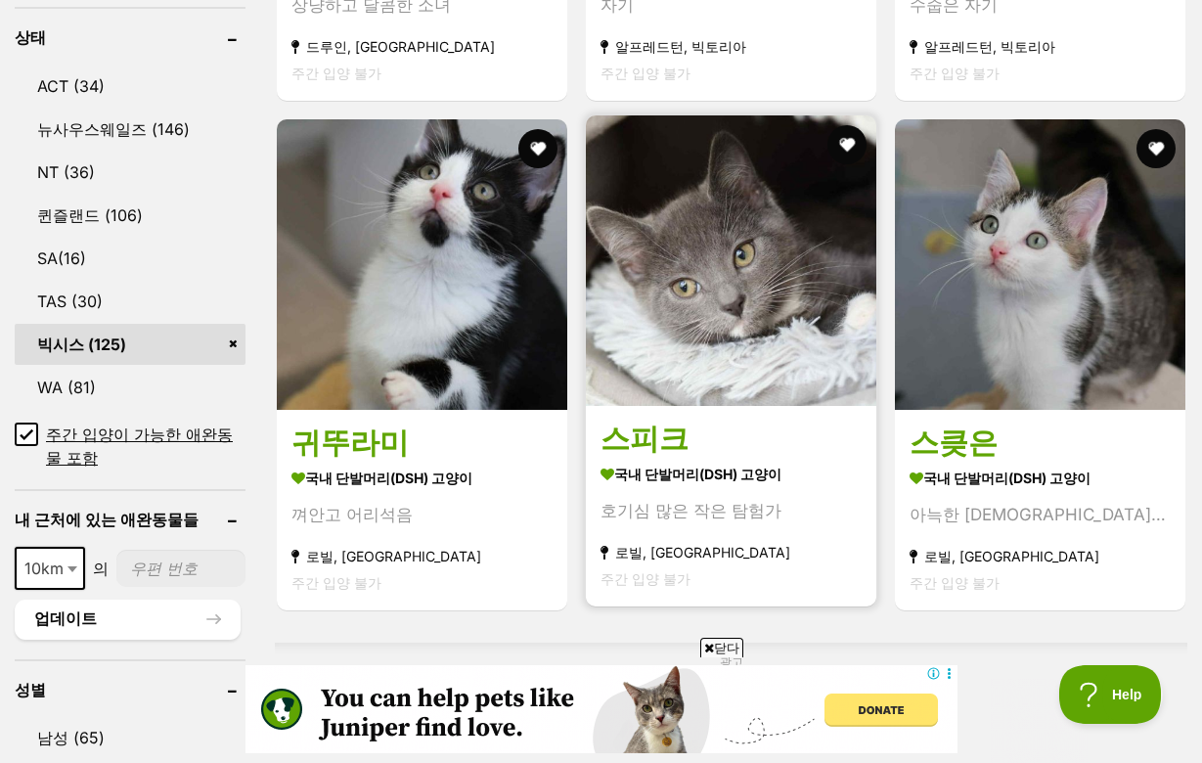
click at [631, 461] on h3 "스피크" at bounding box center [731, 441] width 261 height 40
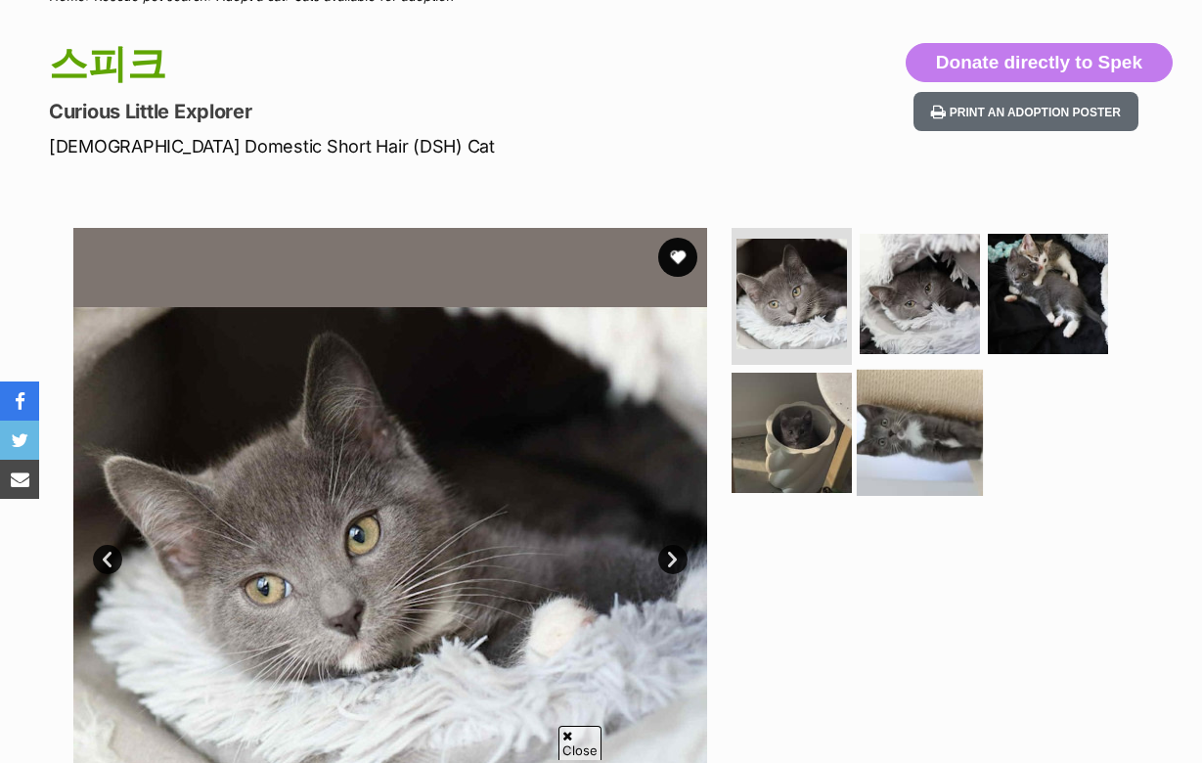
scroll to position [181, 0]
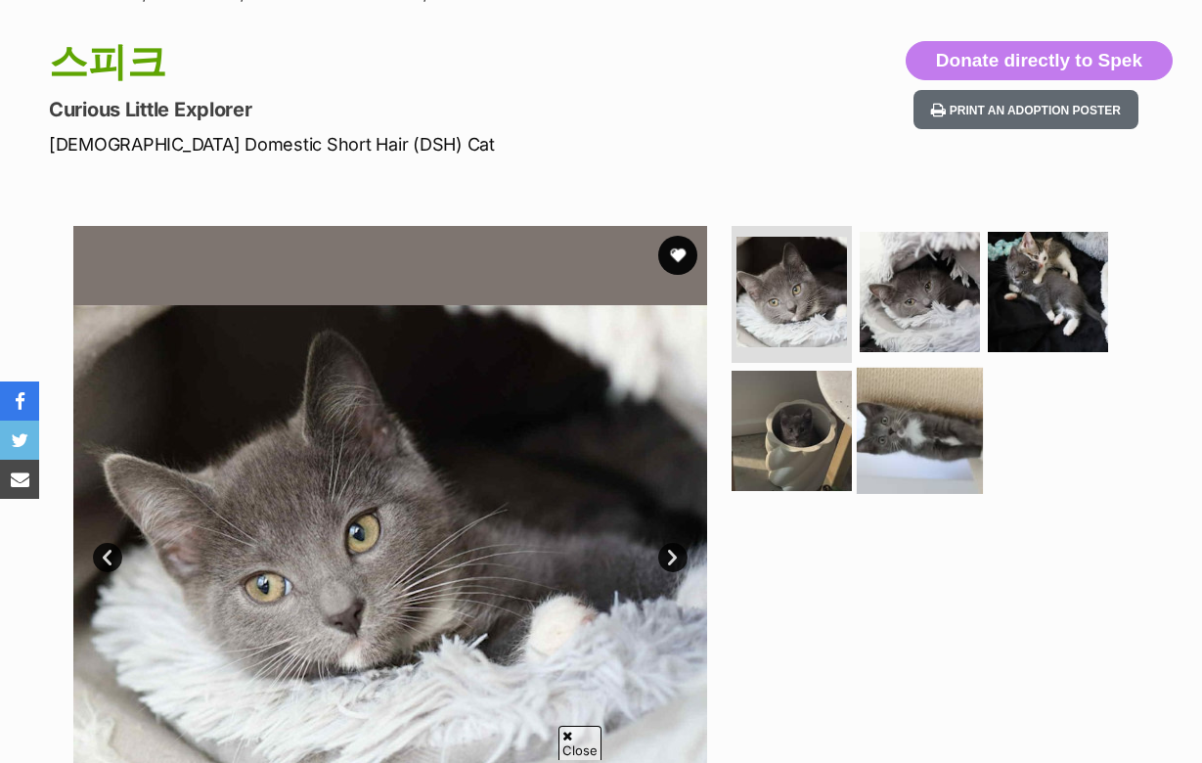
click at [929, 446] on img at bounding box center [920, 430] width 126 height 126
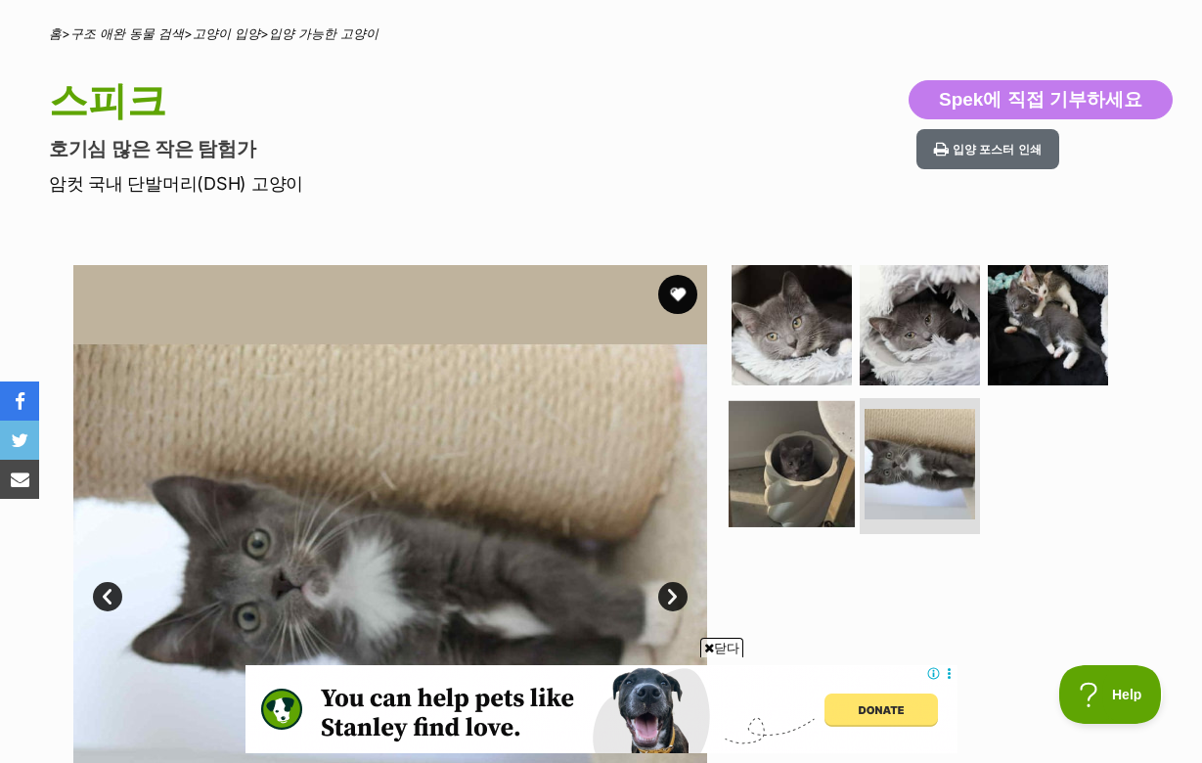
scroll to position [0, 0]
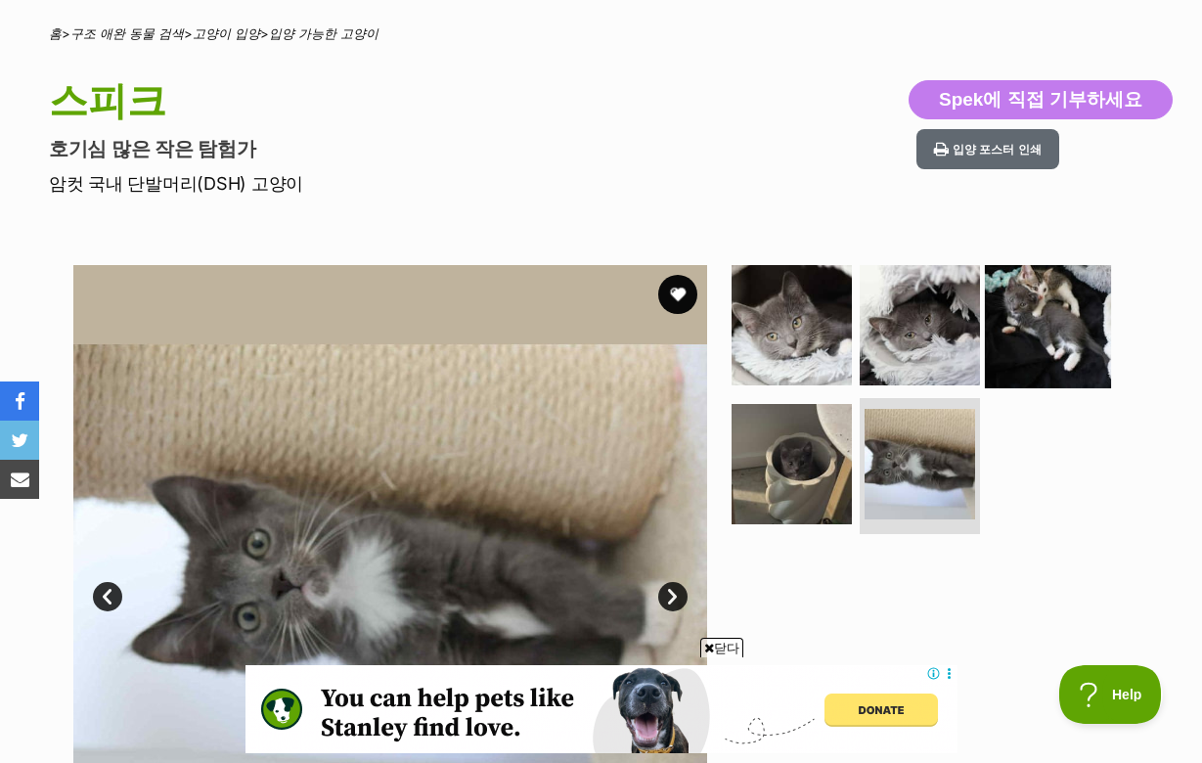
click at [1057, 345] on img at bounding box center [1048, 325] width 126 height 126
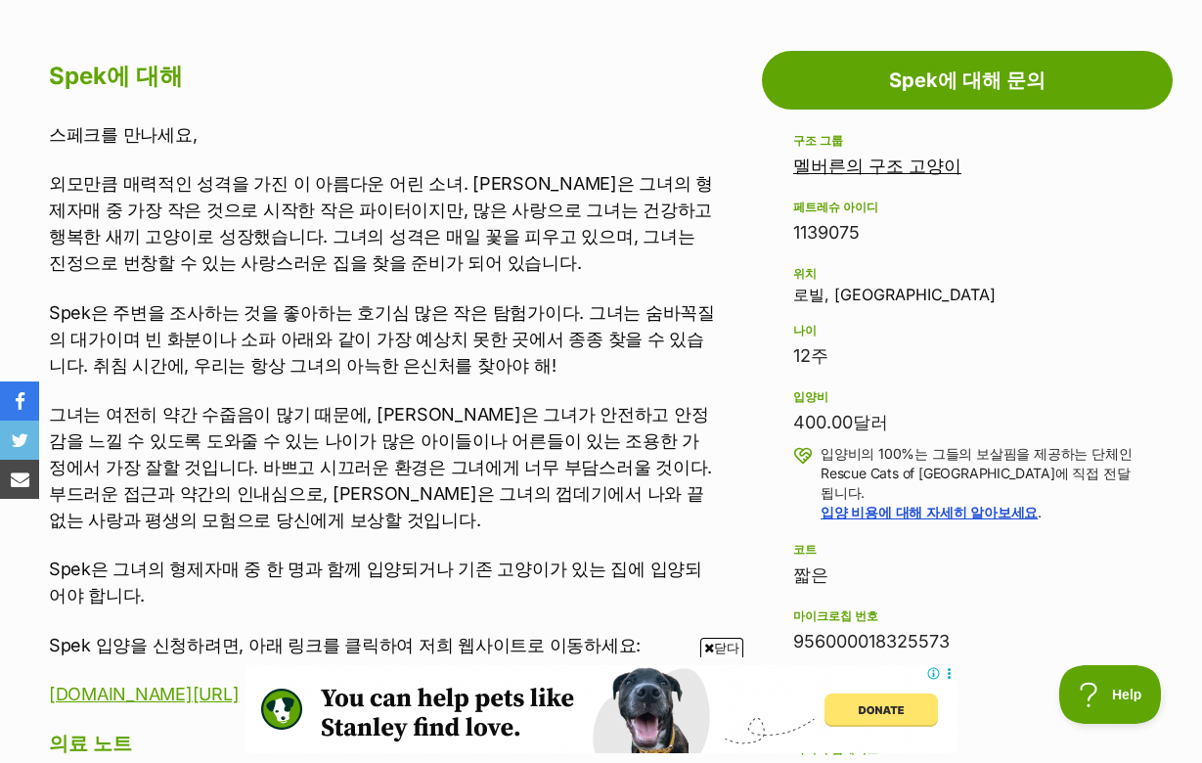
scroll to position [1089, 0]
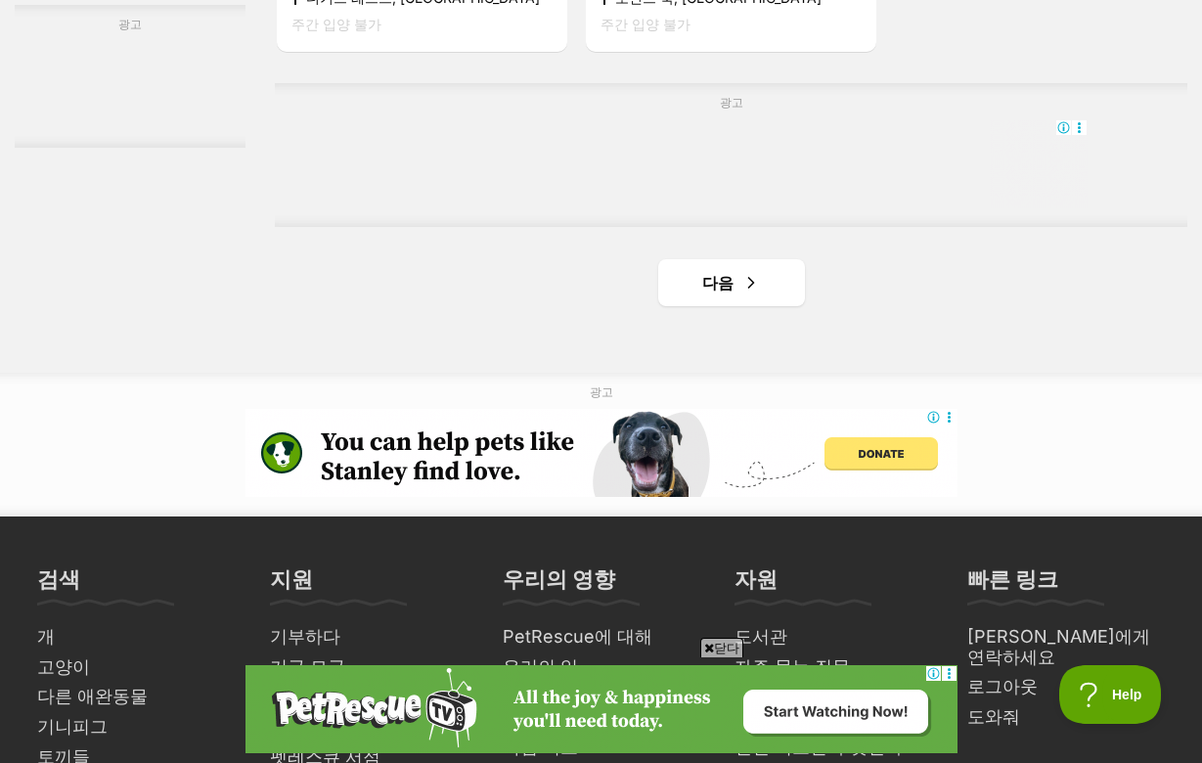
scroll to position [4554, 0]
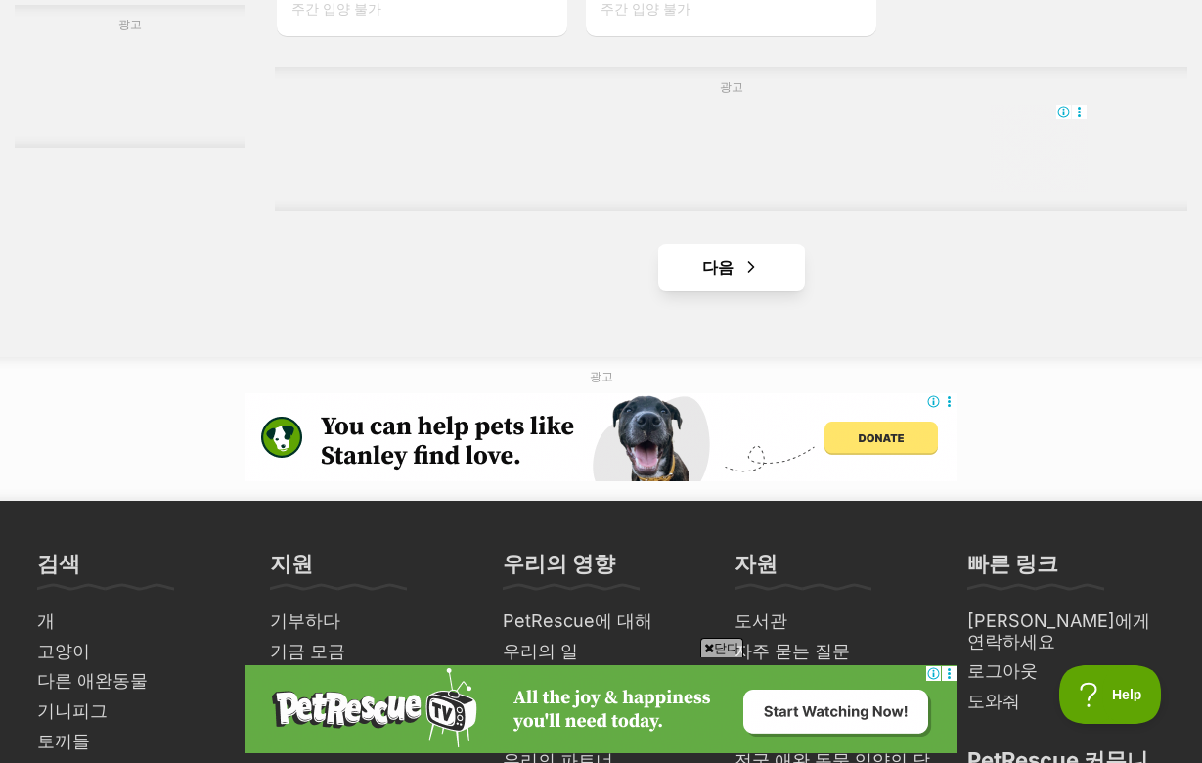
click at [739, 290] on link "다음" at bounding box center [731, 267] width 147 height 47
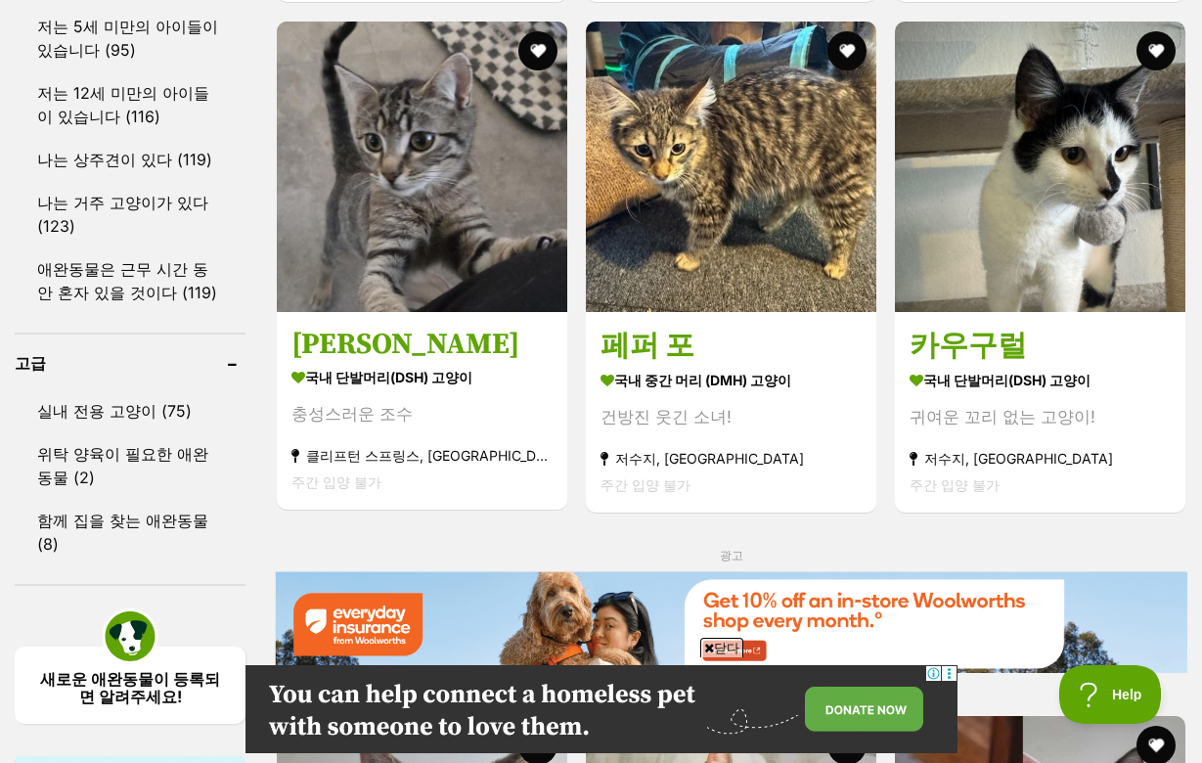
scroll to position [2316, 0]
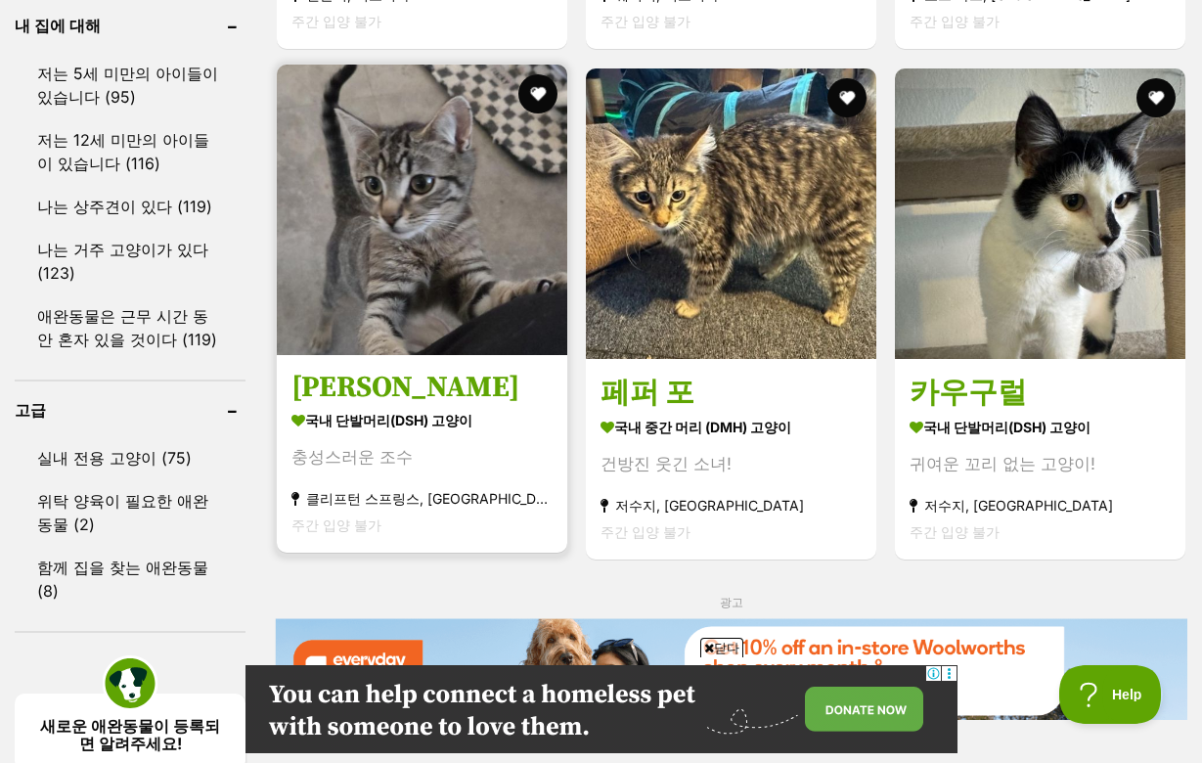
click at [362, 406] on h3 "프랭키" at bounding box center [421, 387] width 261 height 37
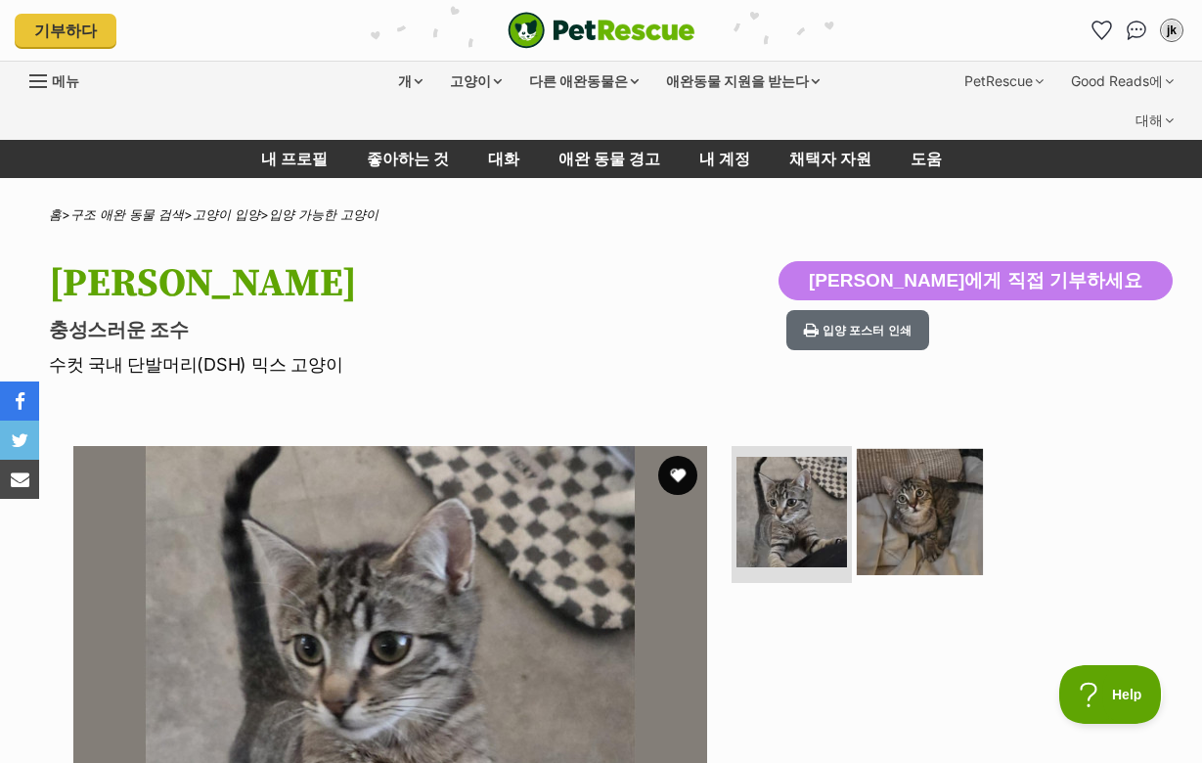
click at [913, 492] on img at bounding box center [920, 512] width 126 height 126
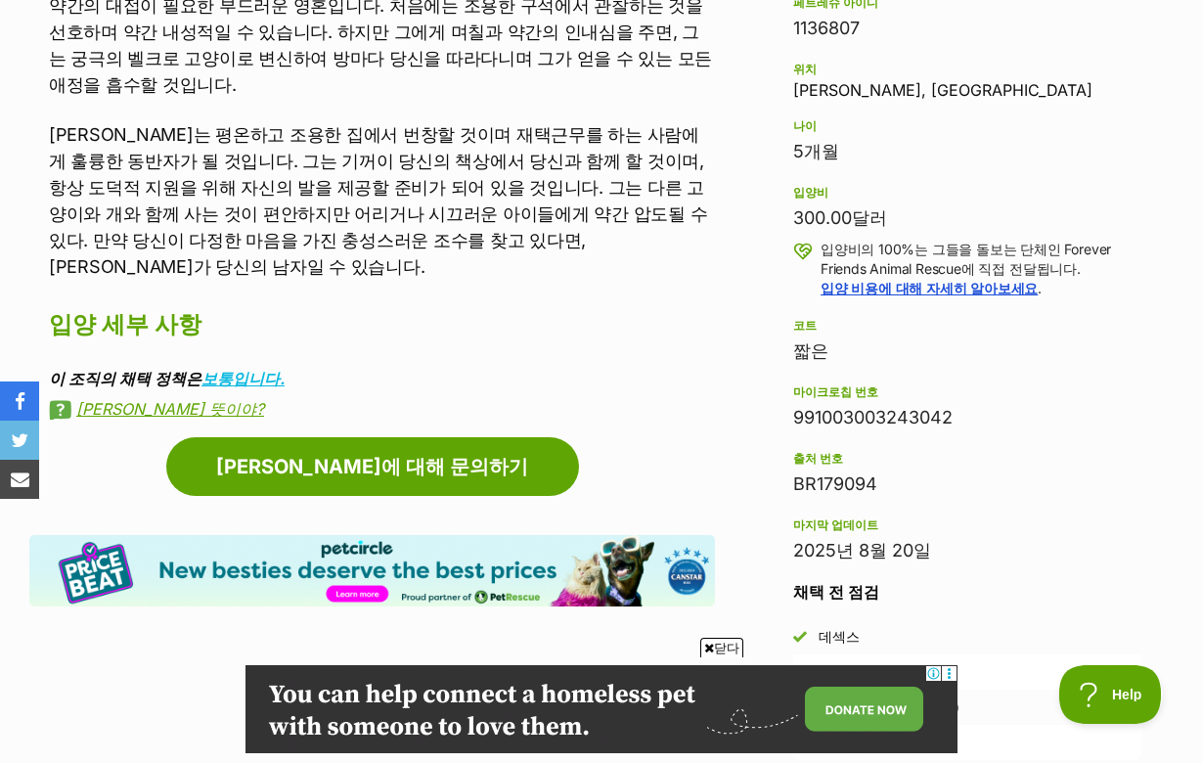
scroll to position [1304, 0]
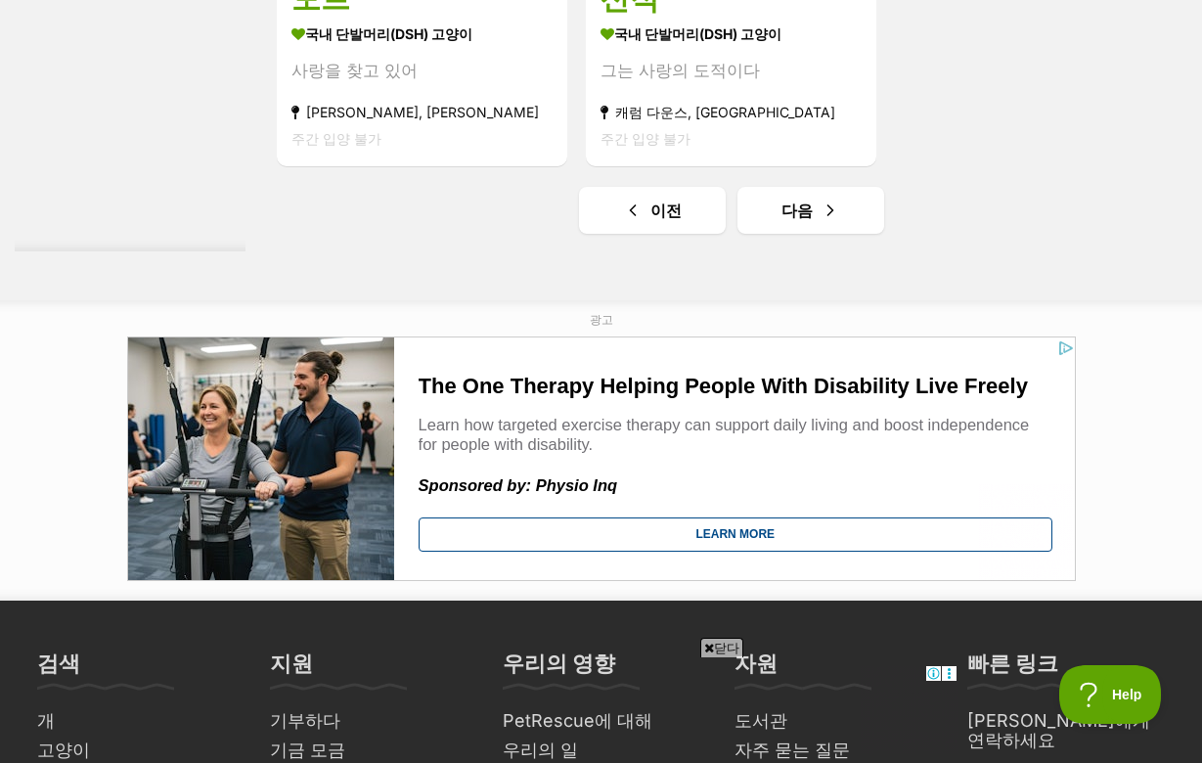
scroll to position [4747, 0]
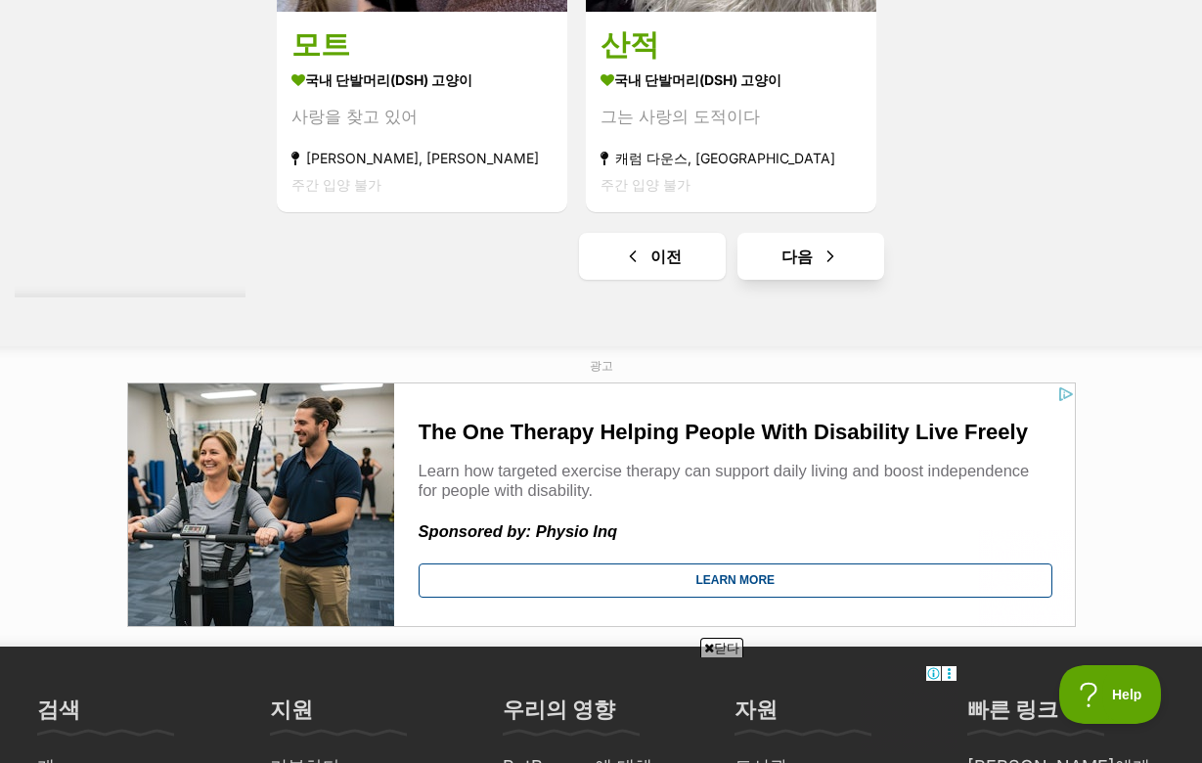
click at [817, 280] on link "다음" at bounding box center [810, 256] width 147 height 47
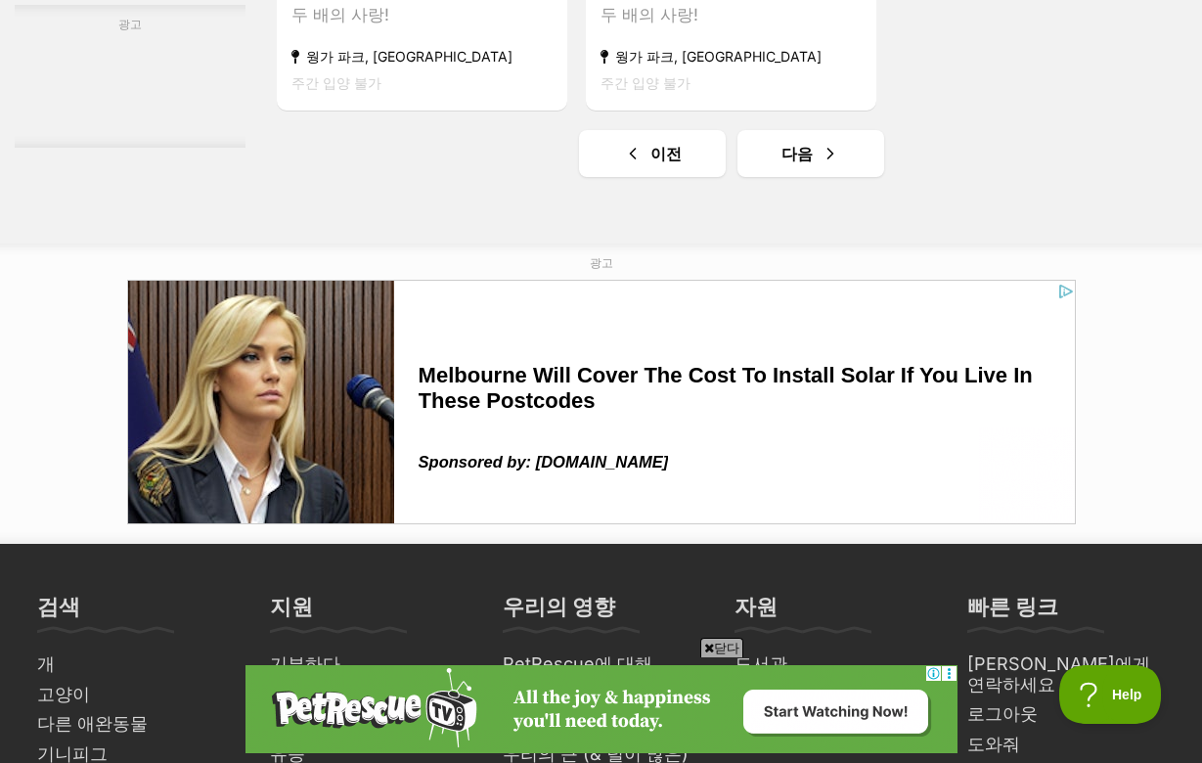
scroll to position [4669, 0]
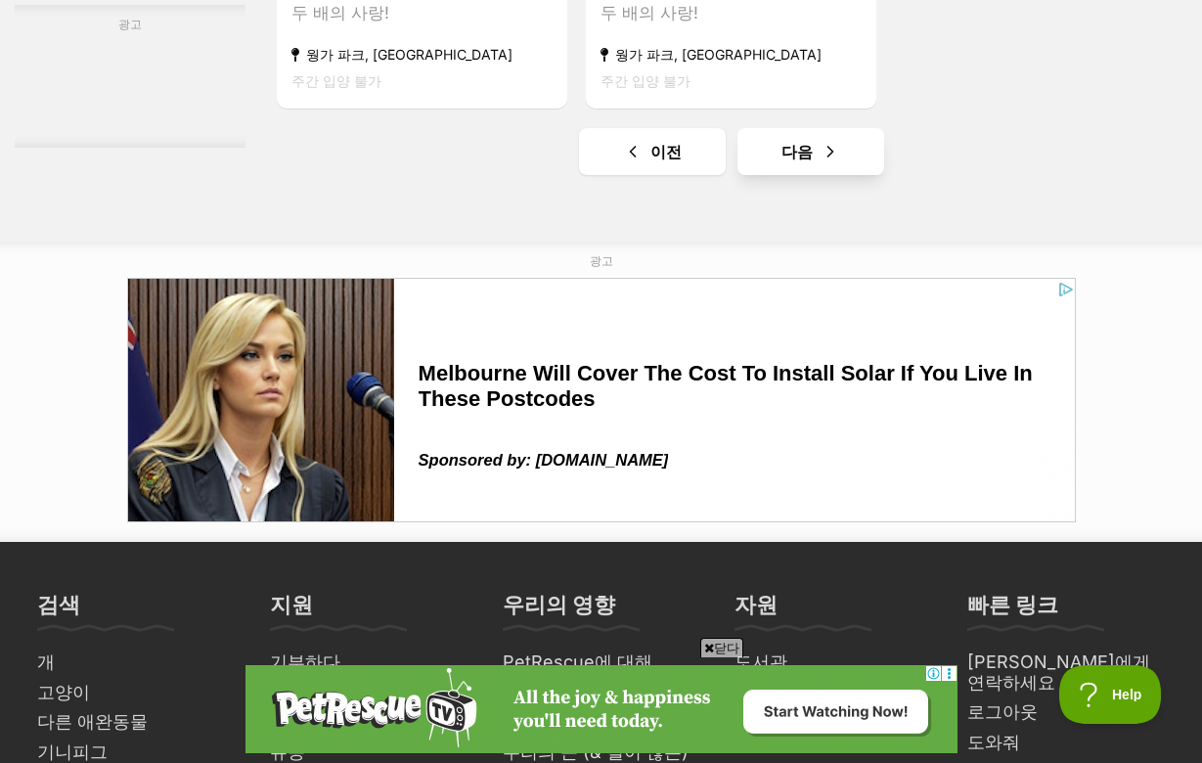
click at [780, 175] on link "다음" at bounding box center [810, 151] width 147 height 47
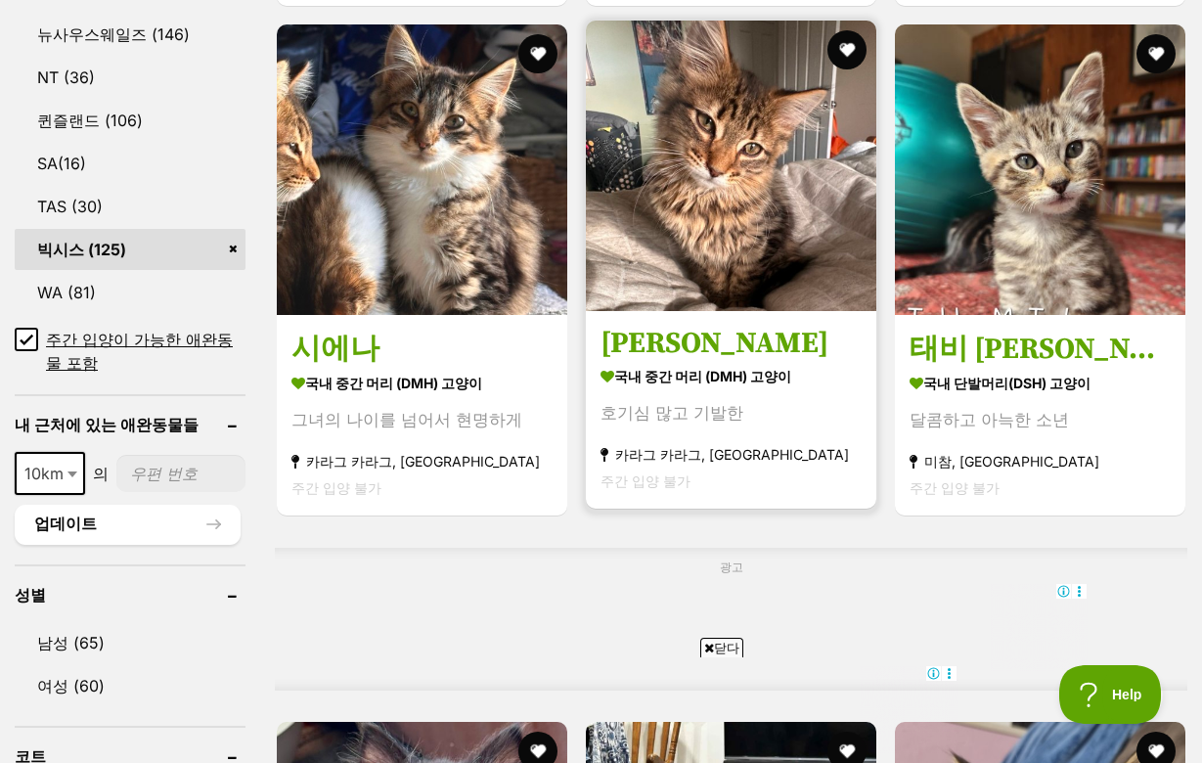
scroll to position [1149, 0]
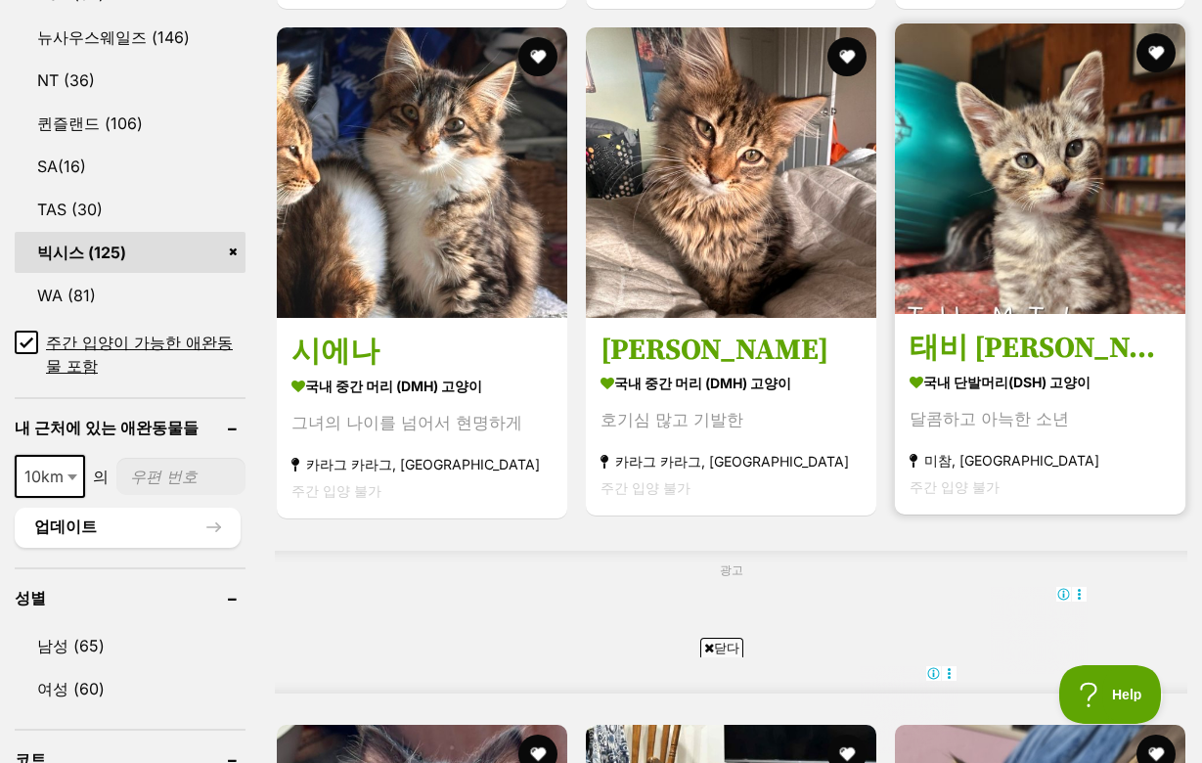
click at [937, 369] on h3 "태비 [PERSON_NAME]" at bounding box center [1040, 349] width 261 height 40
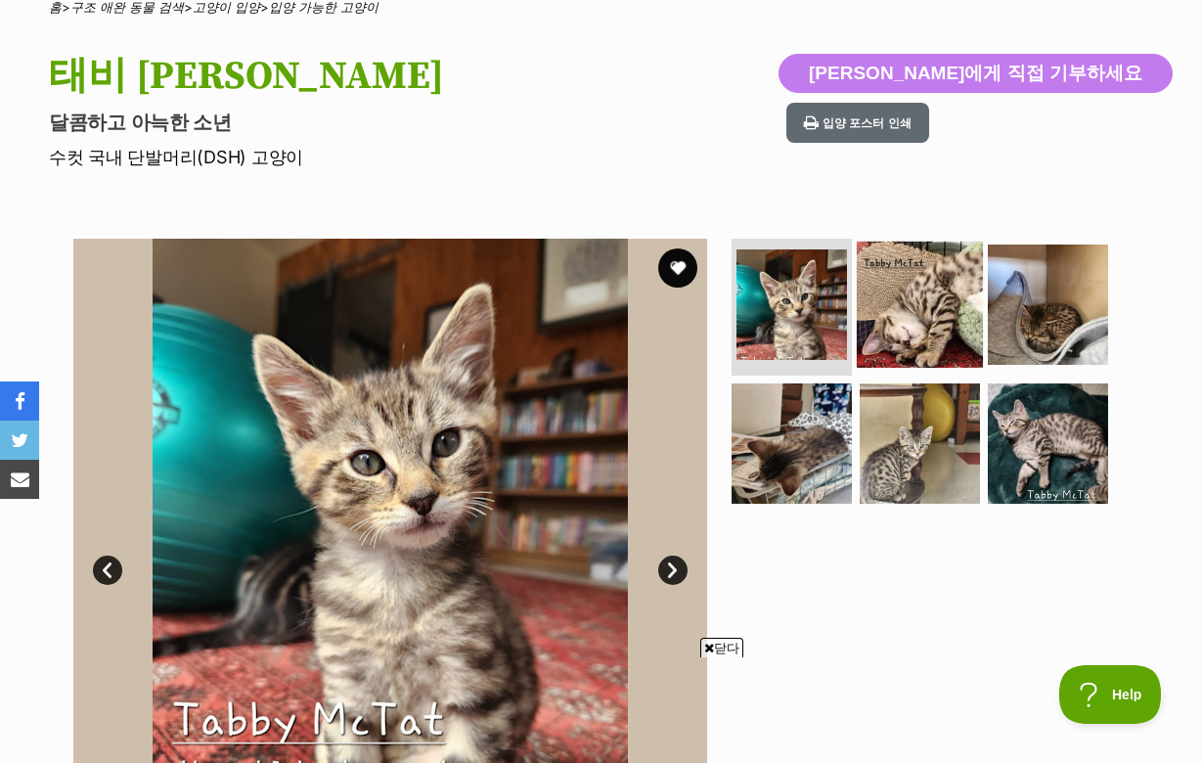
click at [899, 309] on img at bounding box center [920, 305] width 126 height 126
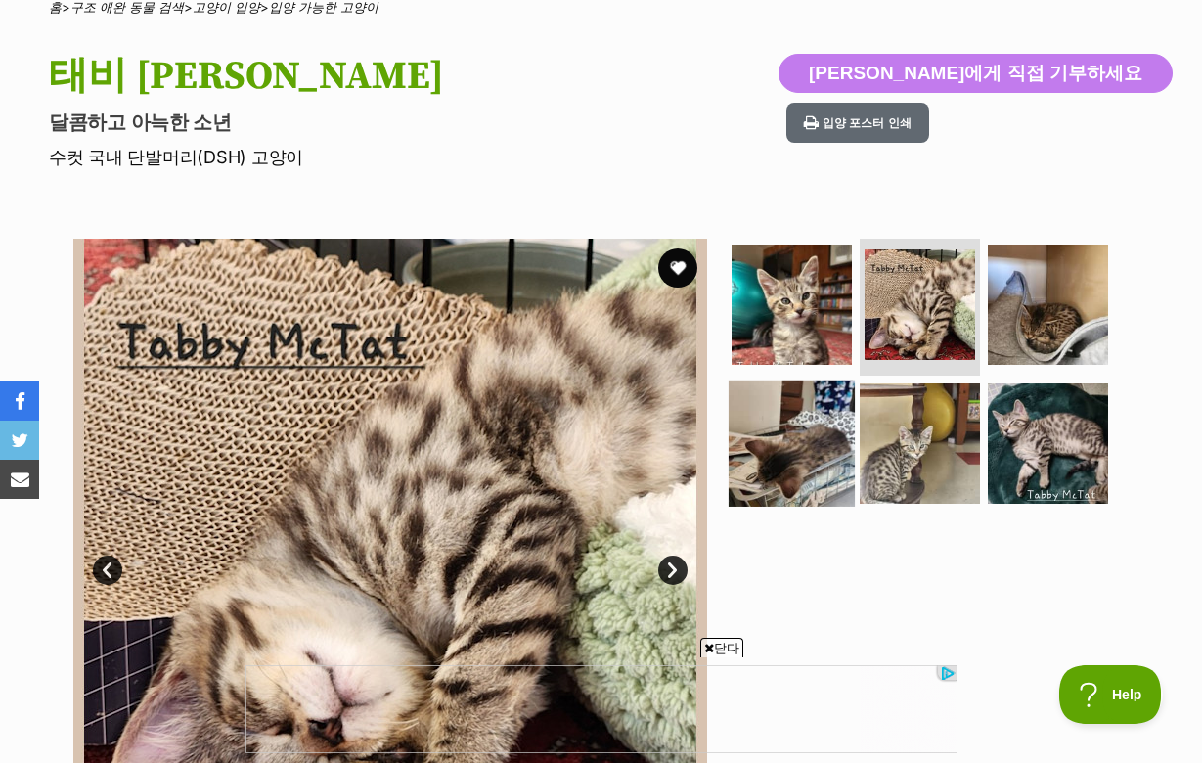
click at [772, 443] on img at bounding box center [792, 442] width 126 height 126
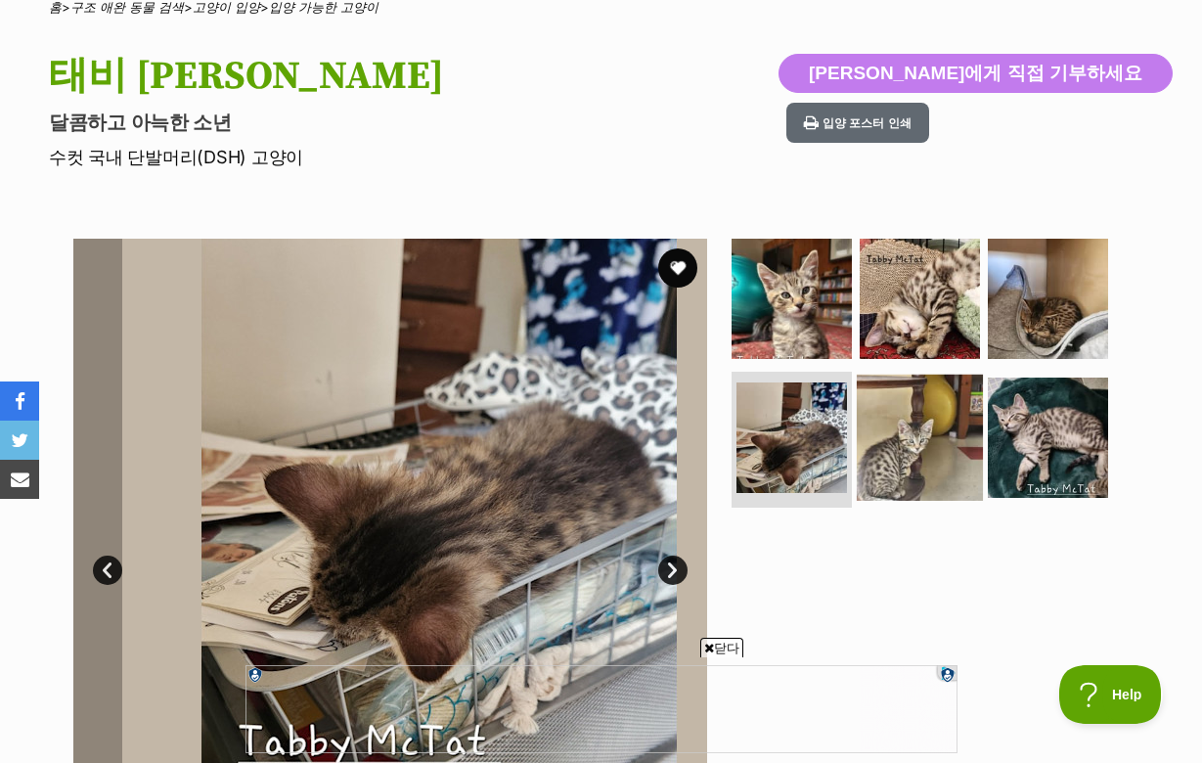
click at [938, 458] on img at bounding box center [920, 437] width 126 height 126
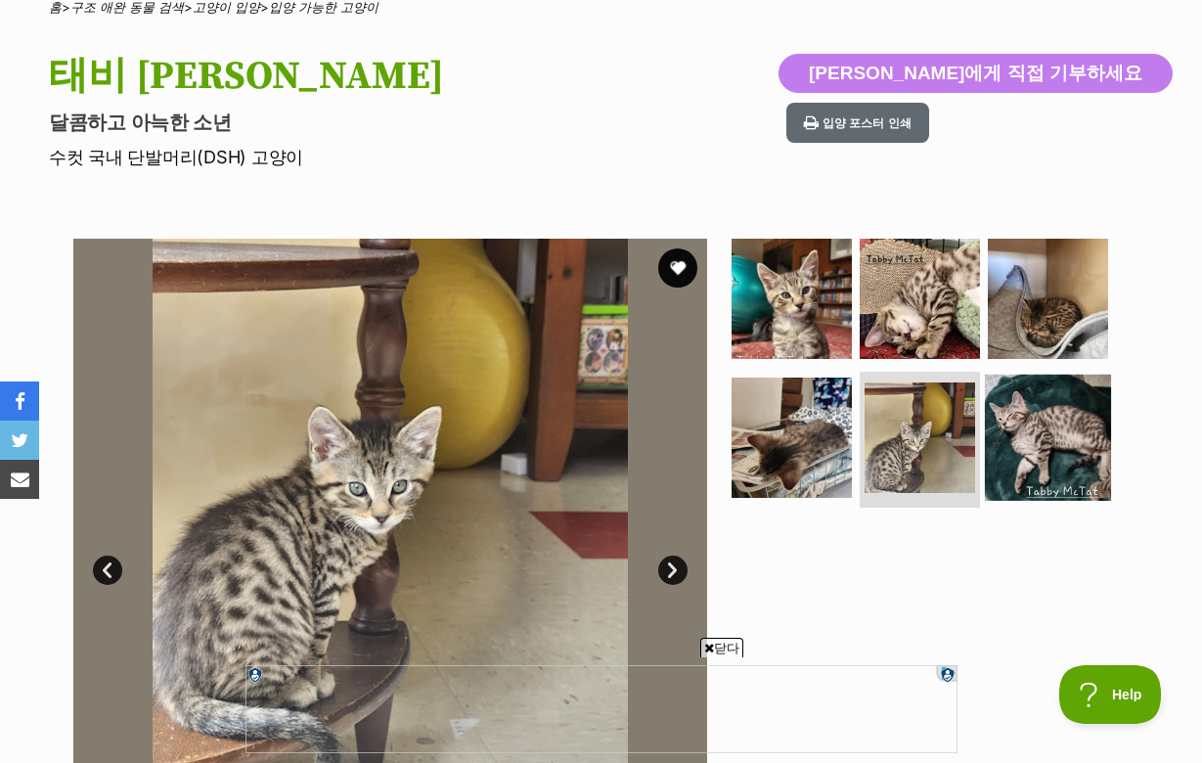
click at [1013, 467] on img at bounding box center [1048, 437] width 126 height 126
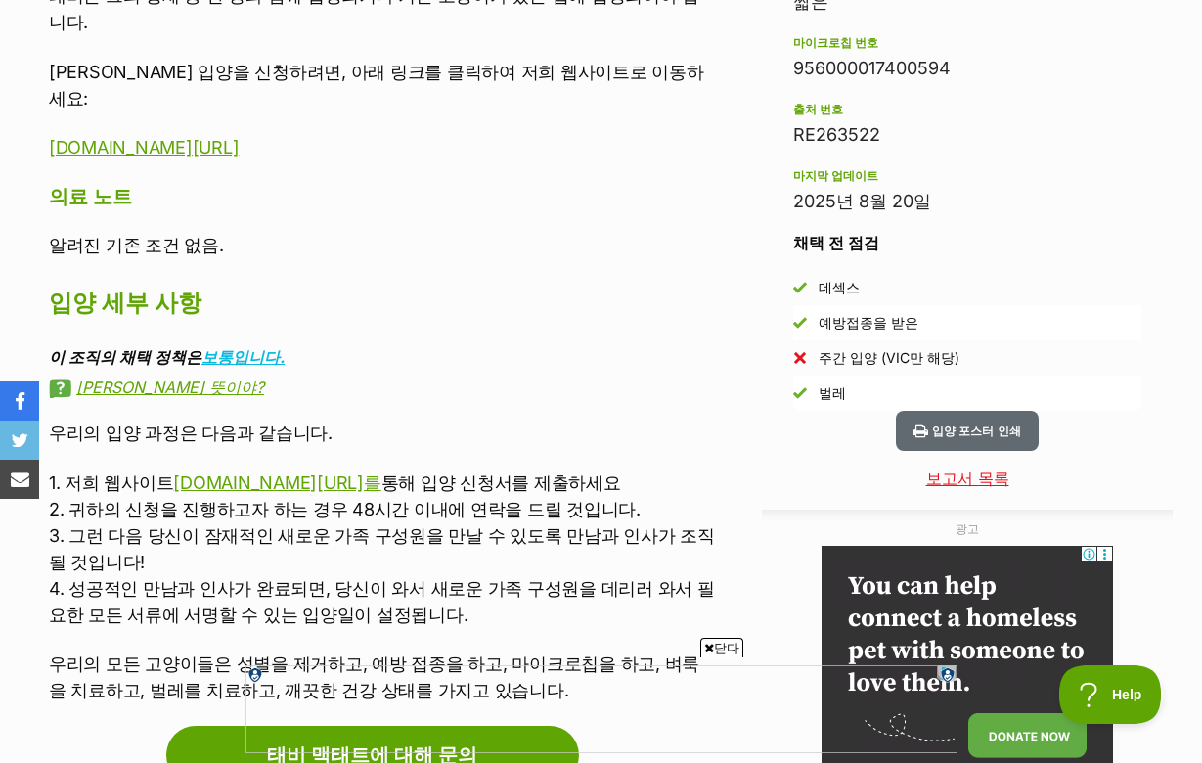
scroll to position [1662, 0]
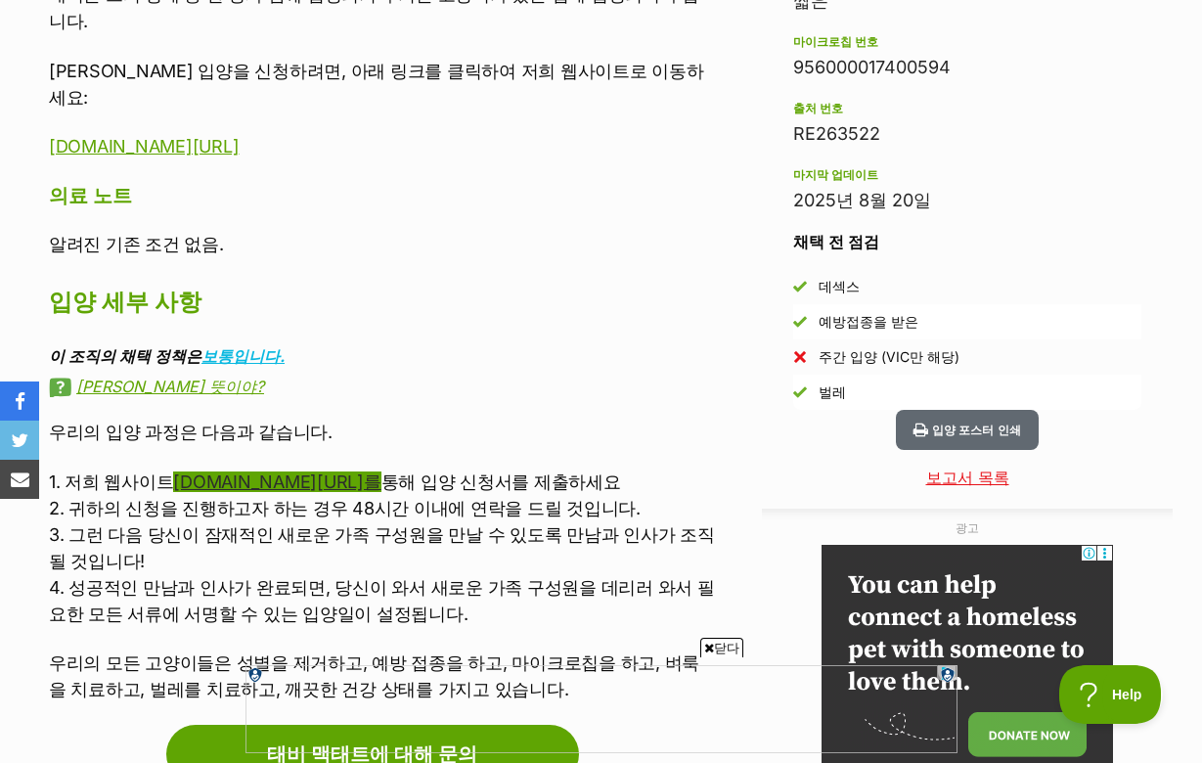
click at [380, 471] on link "[DOMAIN_NAME][URL]를" at bounding box center [276, 481] width 207 height 21
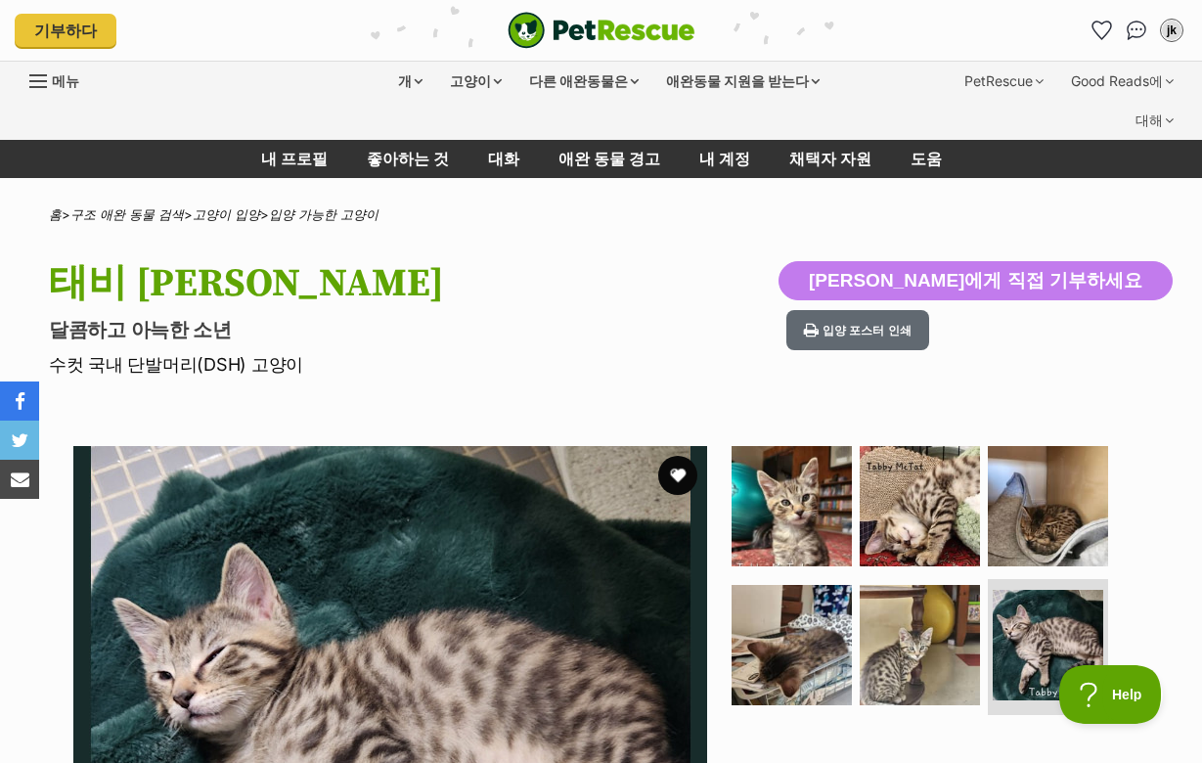
scroll to position [0, 0]
